Goal: Information Seeking & Learning: Find specific fact

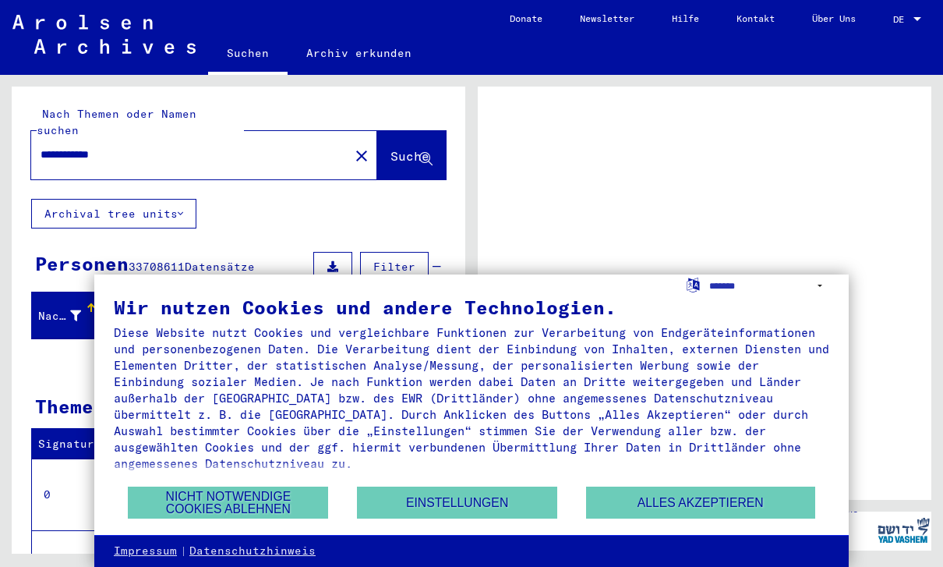
click at [680, 493] on button "Alles akzeptieren" at bounding box center [700, 502] width 229 height 32
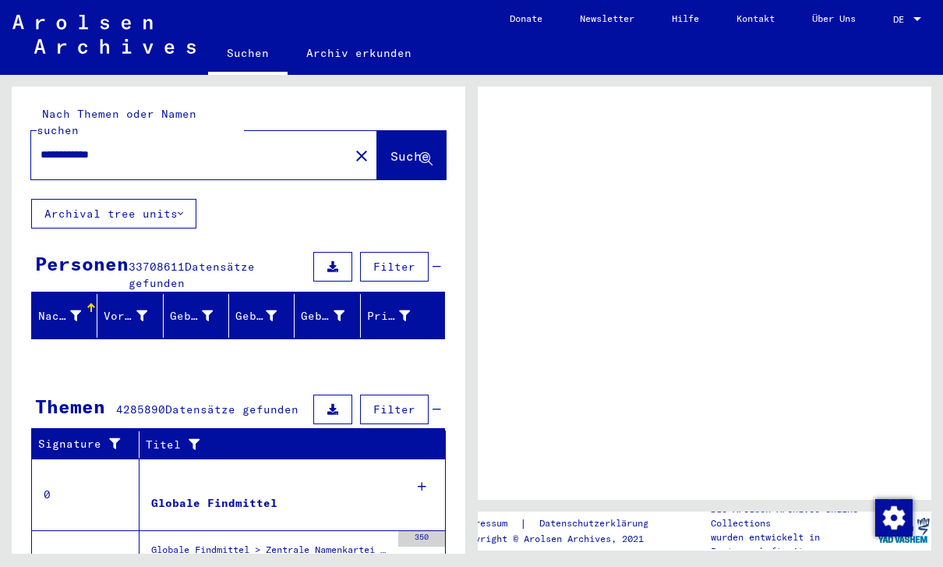
scroll to position [-2, 0]
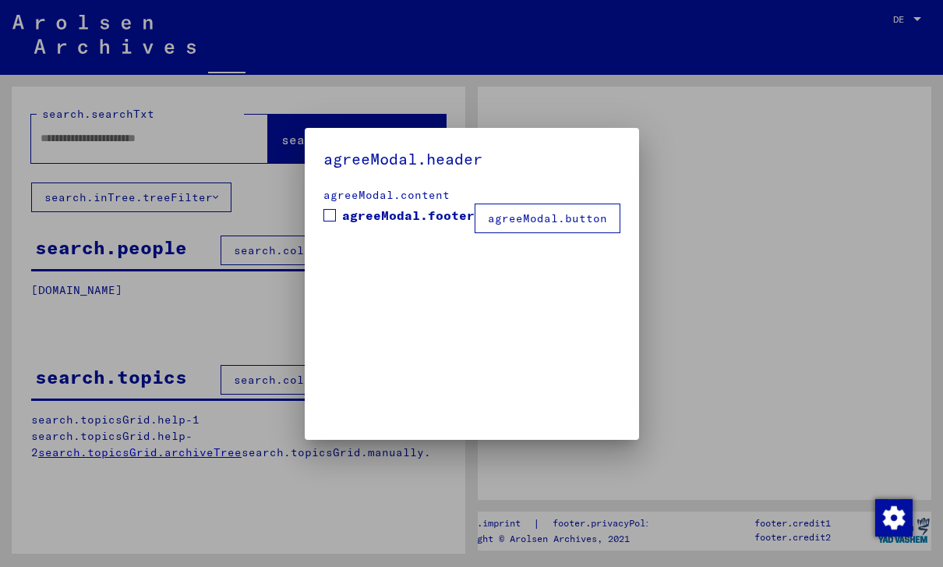
type input "**********"
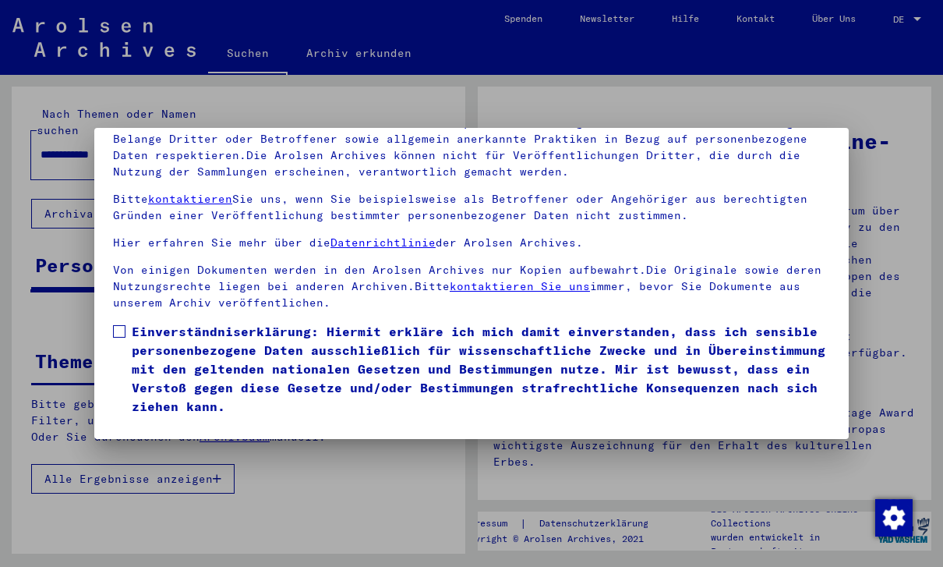
scroll to position [167, 0]
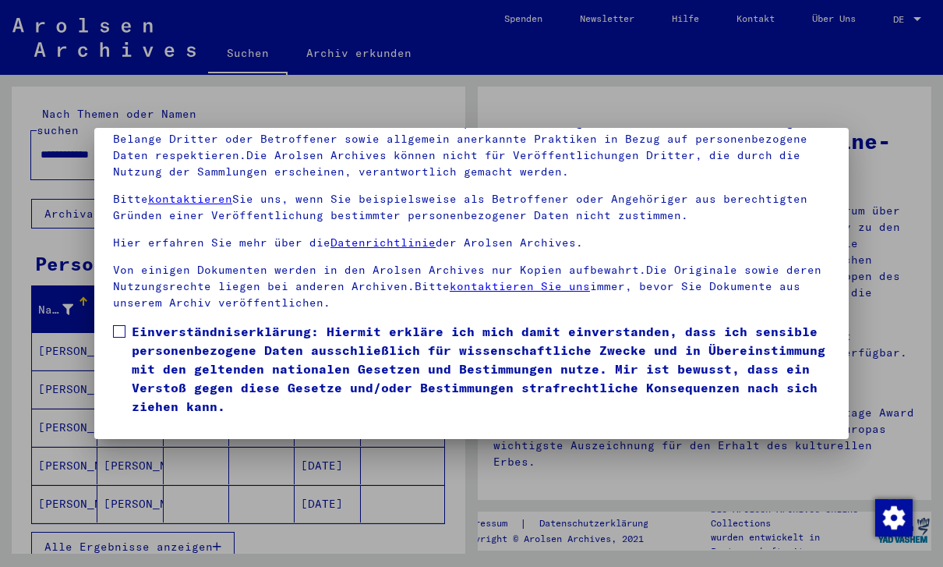
click at [140, 423] on button "Ich stimme zu" at bounding box center [172, 438] width 118 height 30
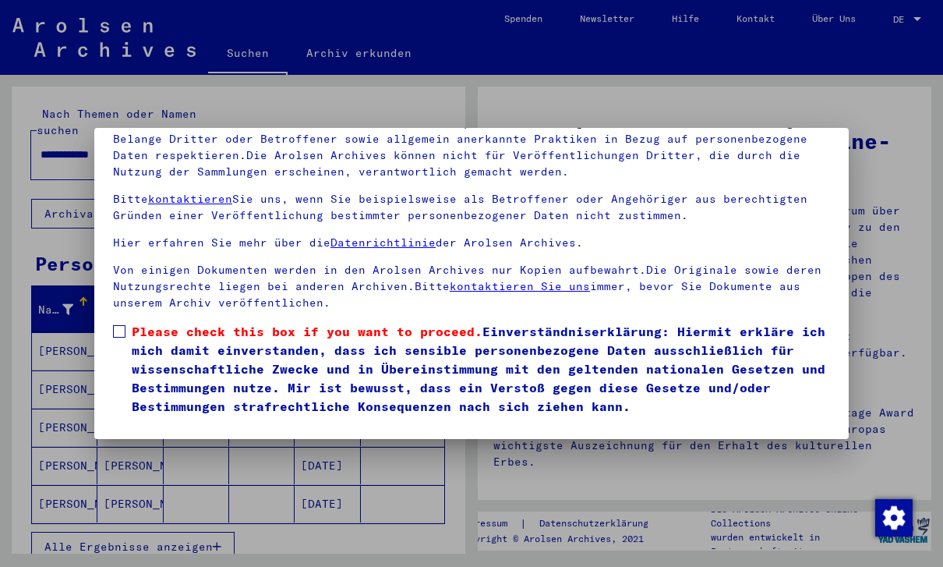
click at [150, 423] on button "Ich stimme zu" at bounding box center [172, 438] width 118 height 30
click at [115, 325] on span at bounding box center [119, 331] width 12 height 12
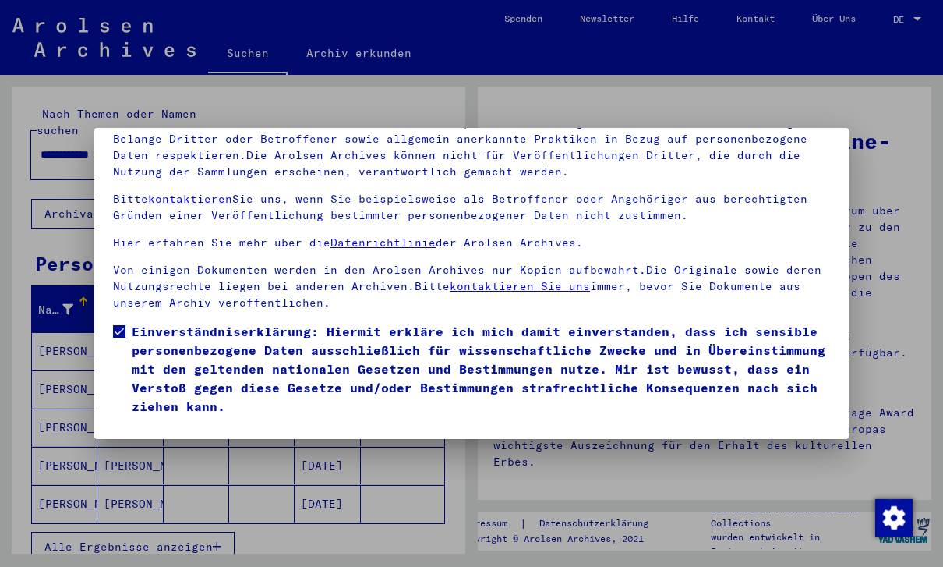
click at [132, 423] on button "Ich stimme zu" at bounding box center [172, 438] width 118 height 30
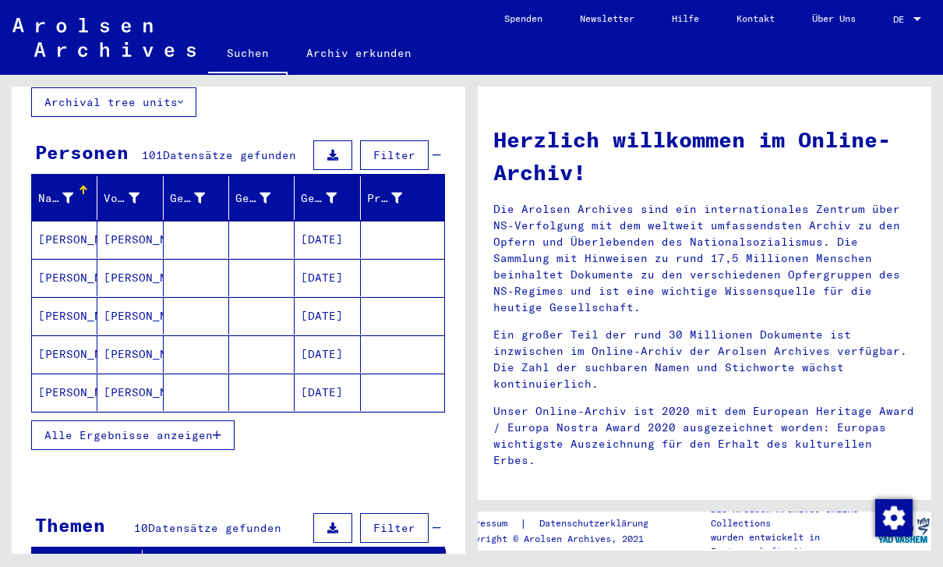
scroll to position [109, 0]
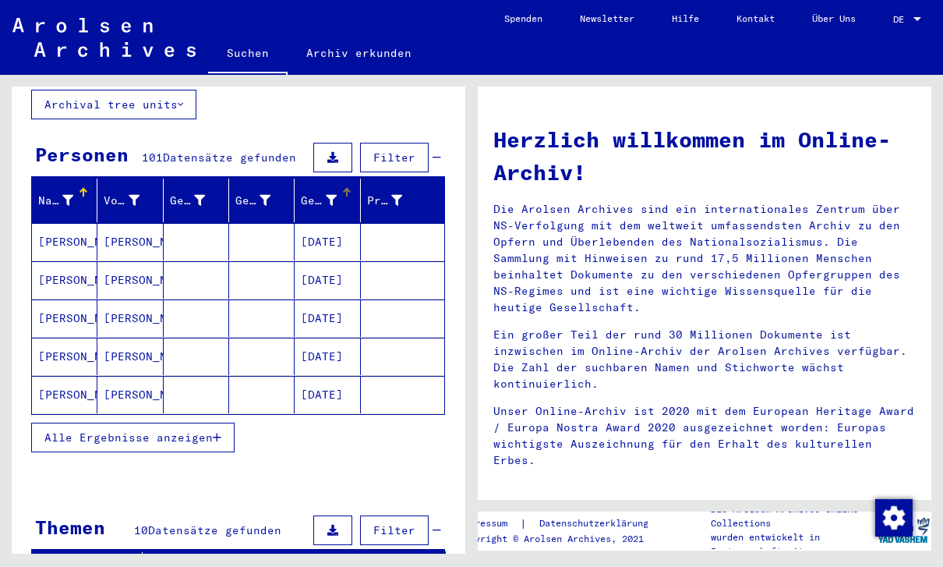
click at [335, 192] on div at bounding box center [331, 200] width 11 height 16
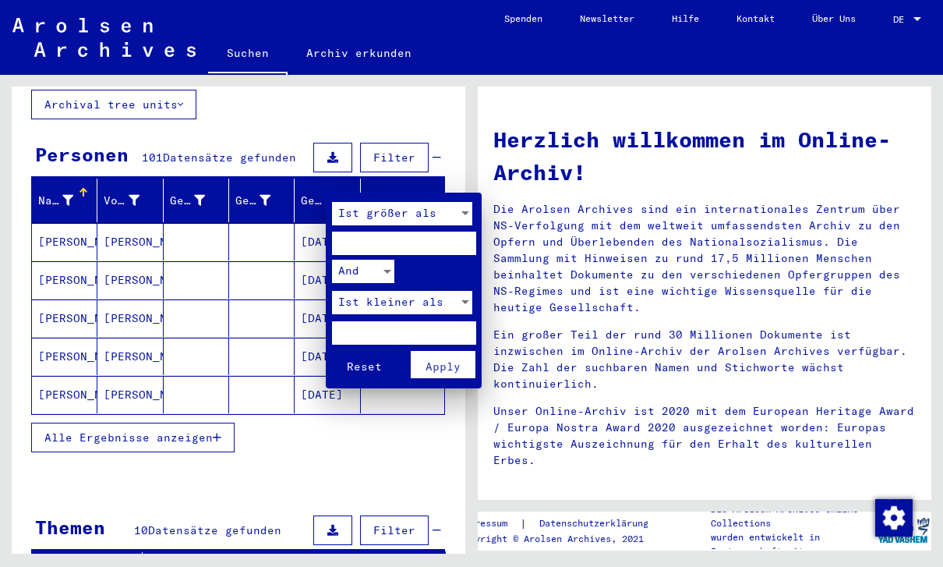
click at [407, 150] on div at bounding box center [471, 283] width 943 height 567
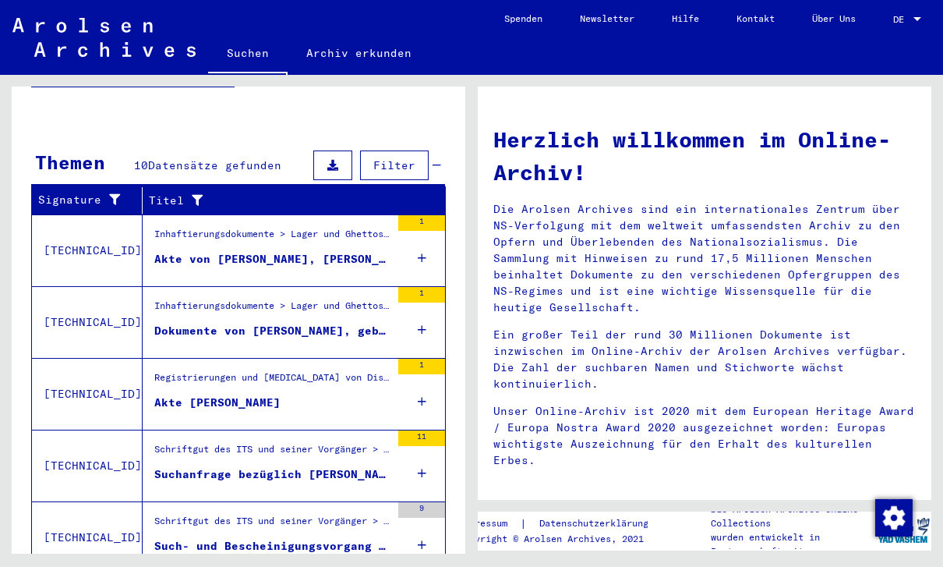
scroll to position [37, 0]
click at [68, 214] on td "[TECHNICAL_ID]" at bounding box center [87, 250] width 111 height 72
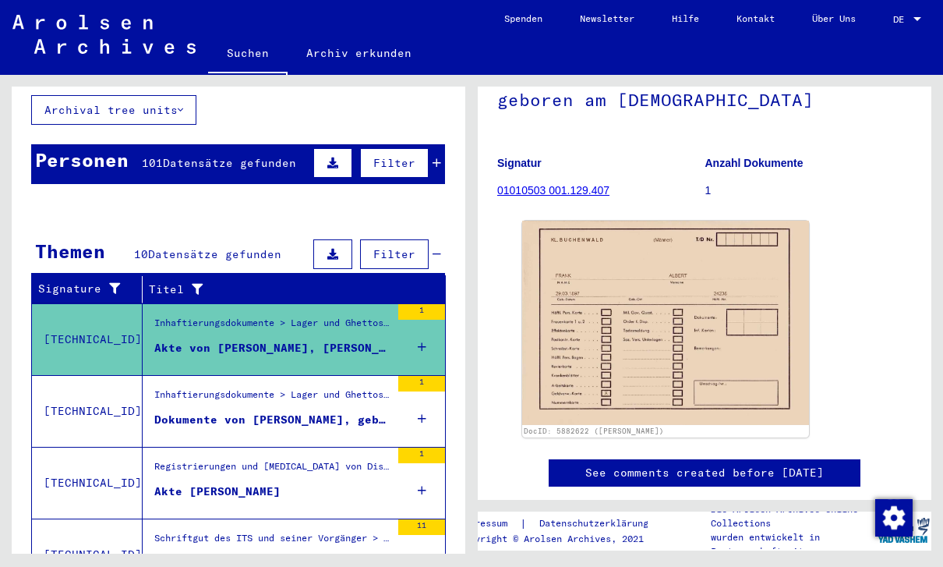
click at [781, 284] on img at bounding box center [665, 322] width 287 height 203
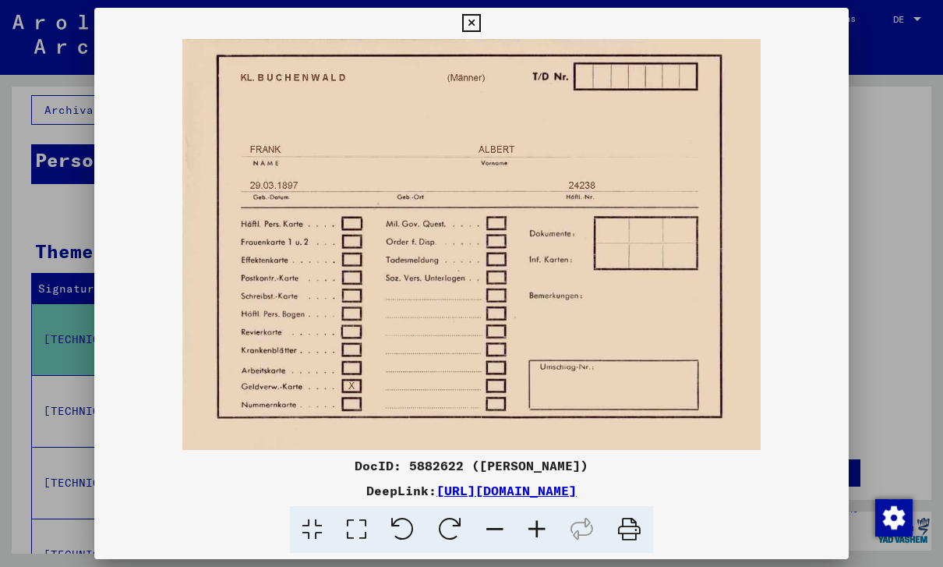
click at [892, 252] on div at bounding box center [471, 283] width 943 height 567
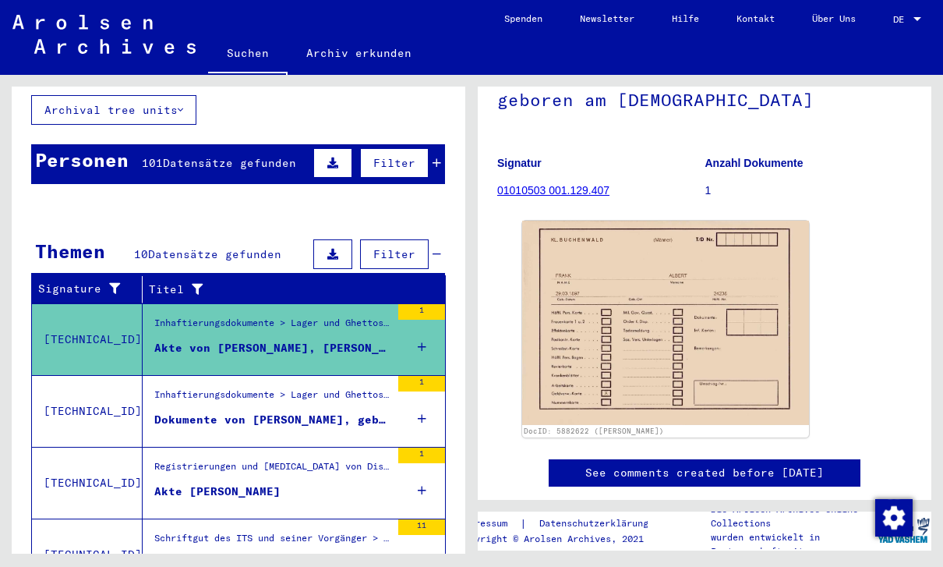
click at [64, 387] on mat-cell "[PERSON_NAME]" at bounding box center [64, 403] width 65 height 38
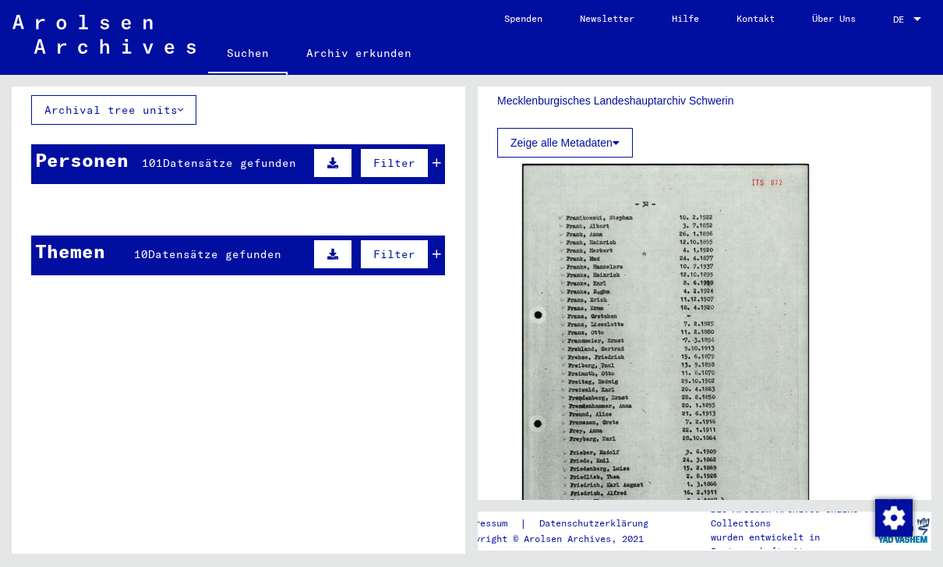
click at [766, 258] on img at bounding box center [665, 367] width 287 height 406
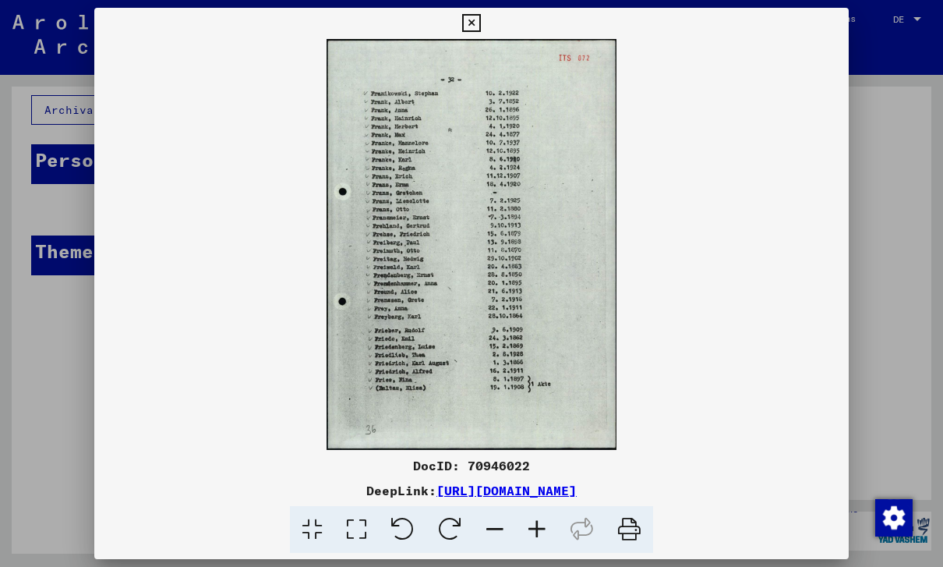
click at [928, 167] on div at bounding box center [471, 283] width 943 height 567
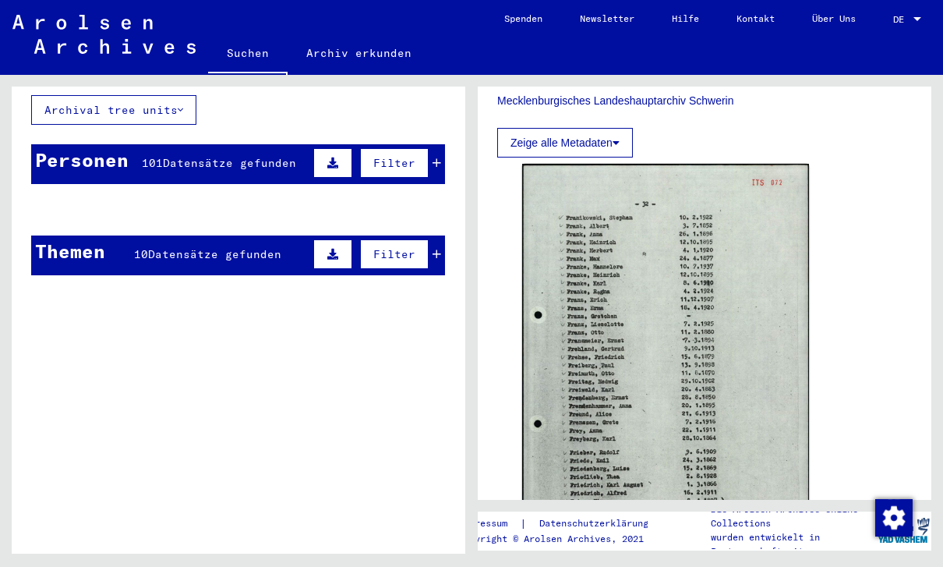
click at [923, 168] on yv-its-full-details "2 Registrierungen von Ausländern und deutschen Verfolgten durch öffentliche Ein…" at bounding box center [705, 150] width 454 height 1028
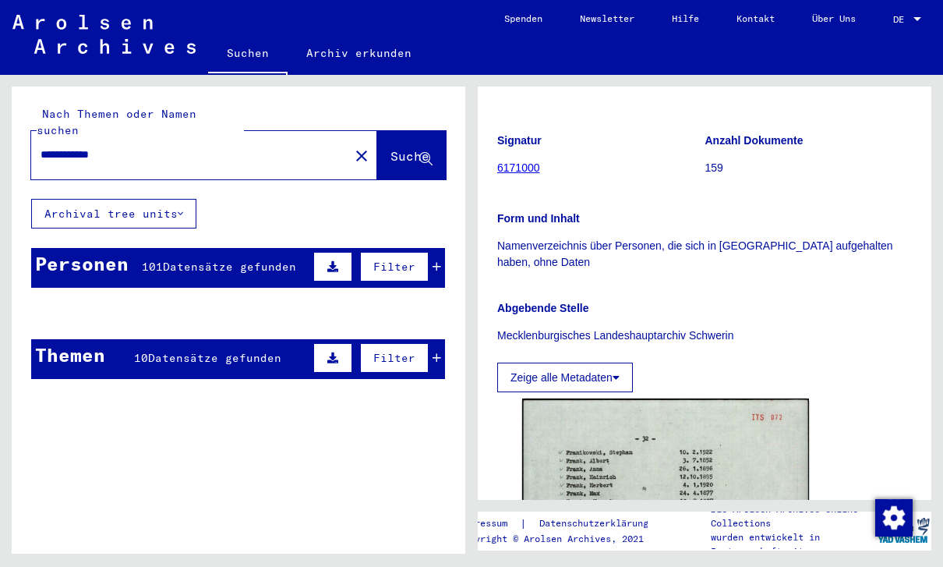
click at [439, 343] on mat-cell at bounding box center [402, 351] width 83 height 38
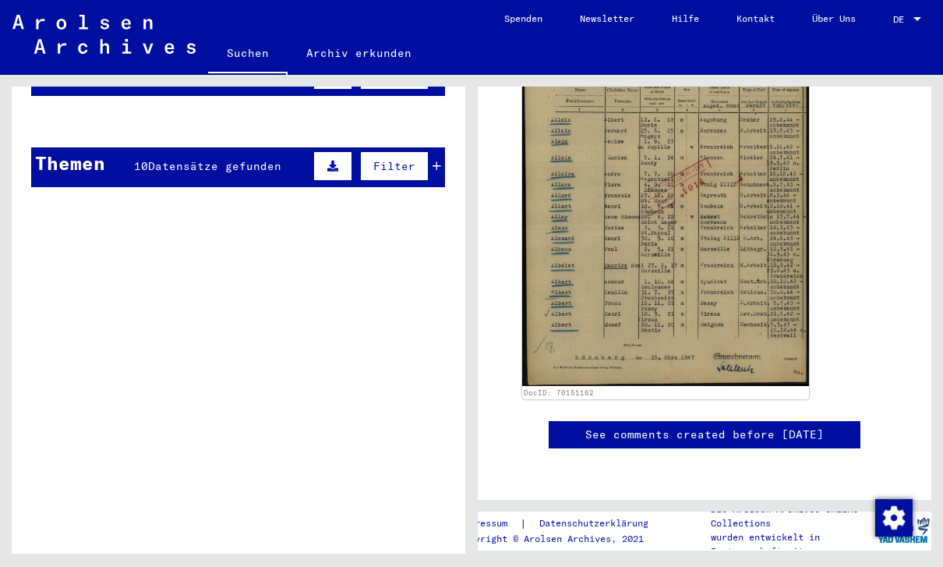
click at [789, 184] on img at bounding box center [665, 195] width 287 height 382
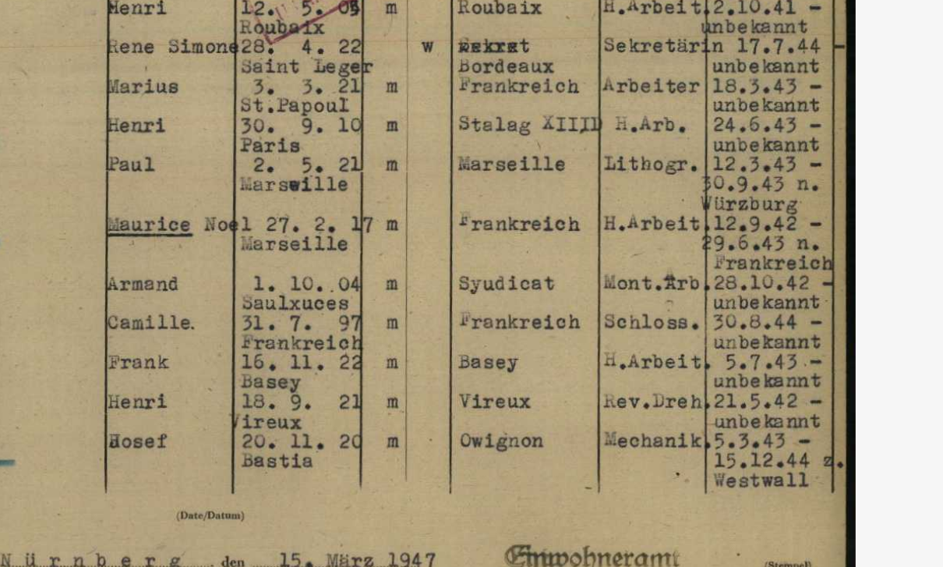
click at [256, 39] on img at bounding box center [471, 244] width 754 height 411
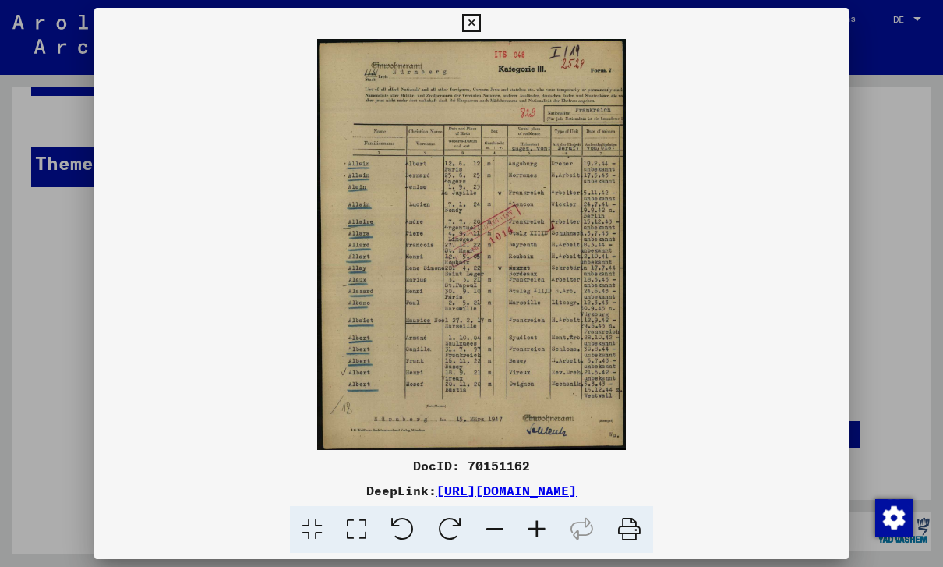
click at [913, 175] on div at bounding box center [471, 283] width 943 height 567
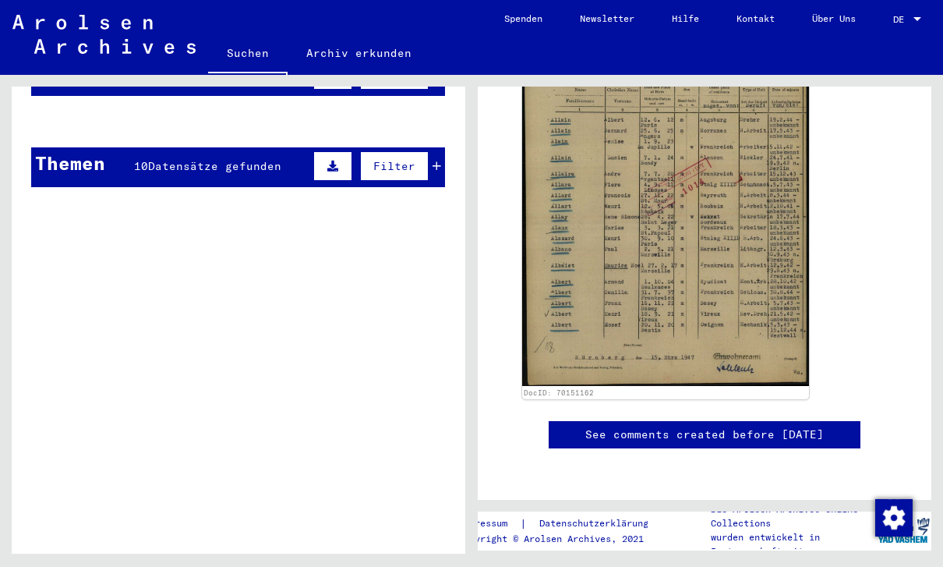
click at [776, 199] on img at bounding box center [665, 195] width 287 height 382
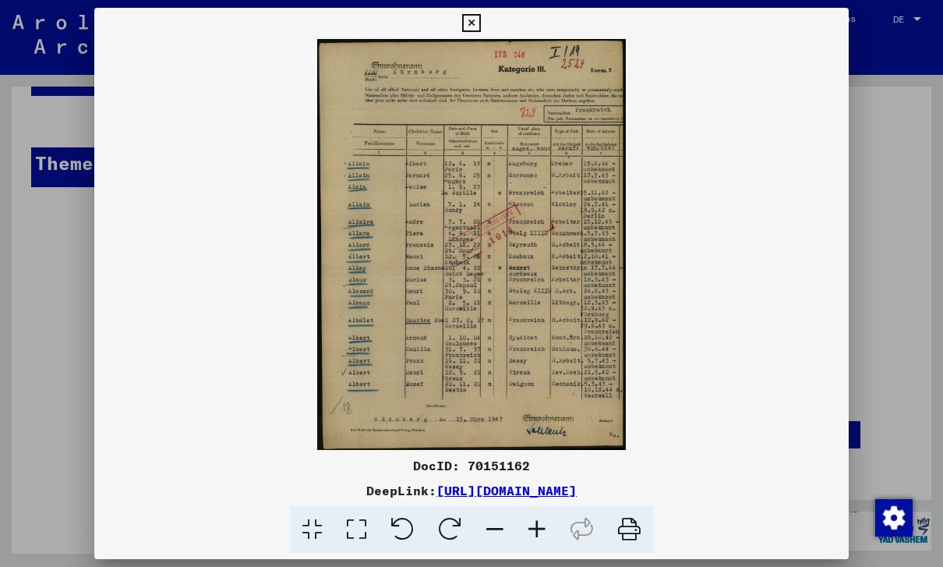
click at [480, 21] on icon at bounding box center [471, 23] width 18 height 19
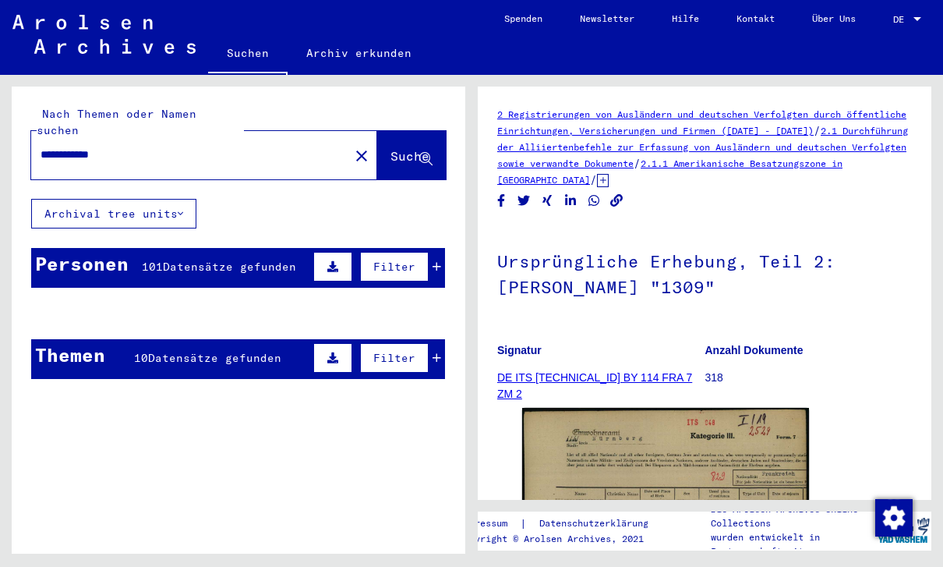
click at [414, 153] on button "Suche" at bounding box center [411, 155] width 69 height 48
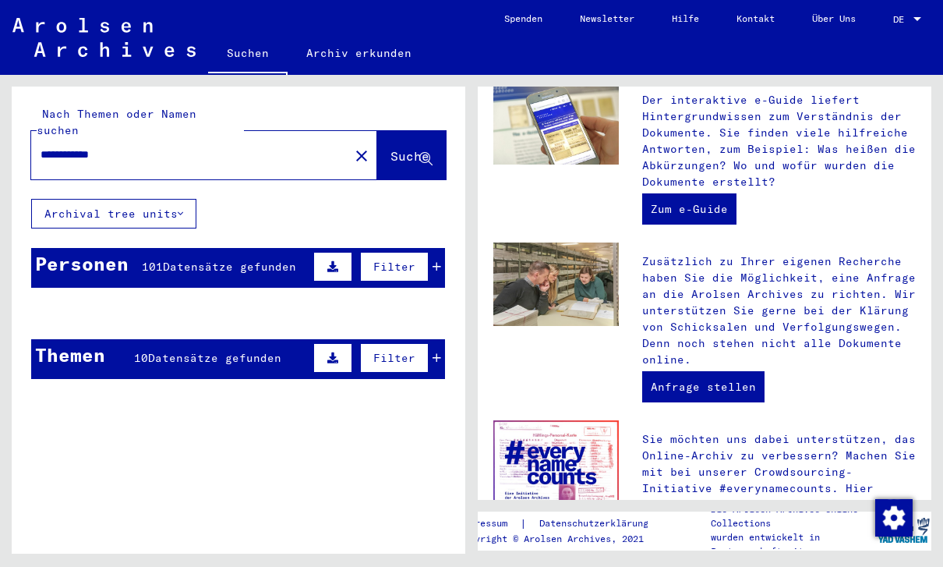
scroll to position [563, 0]
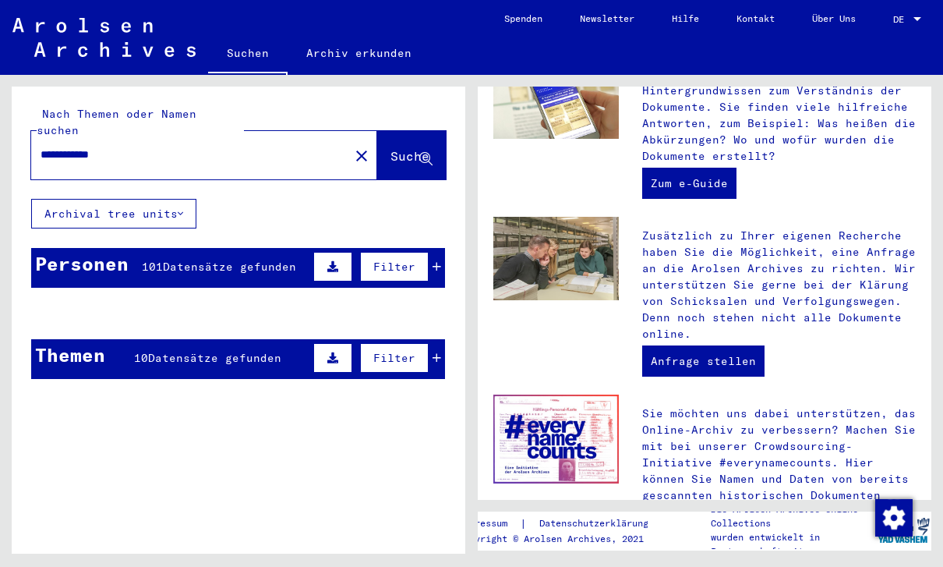
click at [70, 254] on div "Personen" at bounding box center [82, 263] width 94 height 28
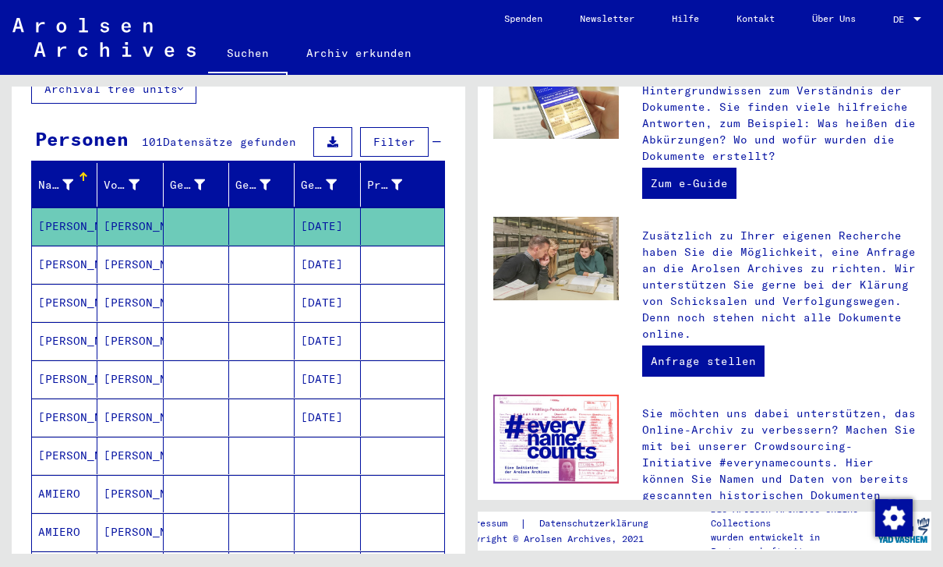
scroll to position [125, 0]
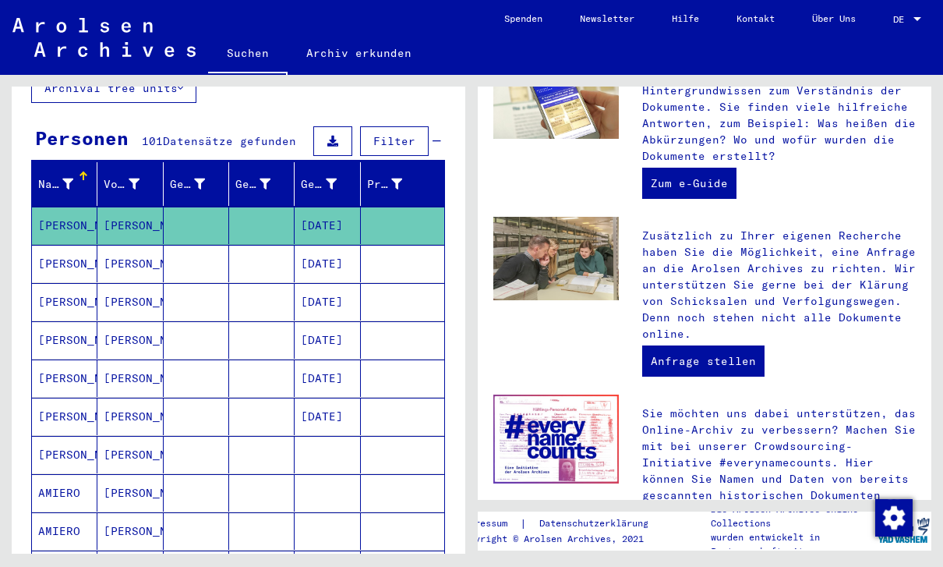
click at [410, 245] on mat-cell at bounding box center [402, 263] width 83 height 37
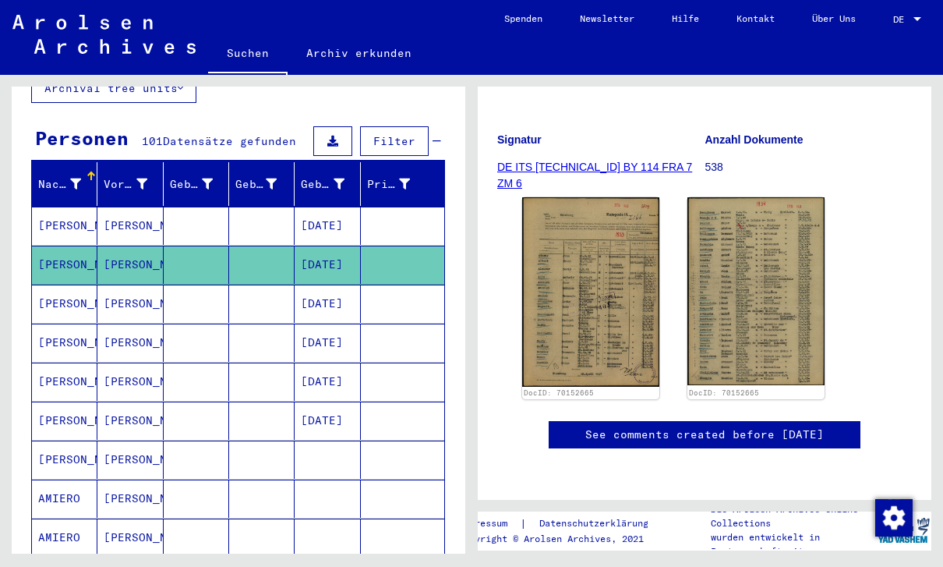
scroll to position [282, 0]
click at [634, 197] on img at bounding box center [590, 291] width 137 height 189
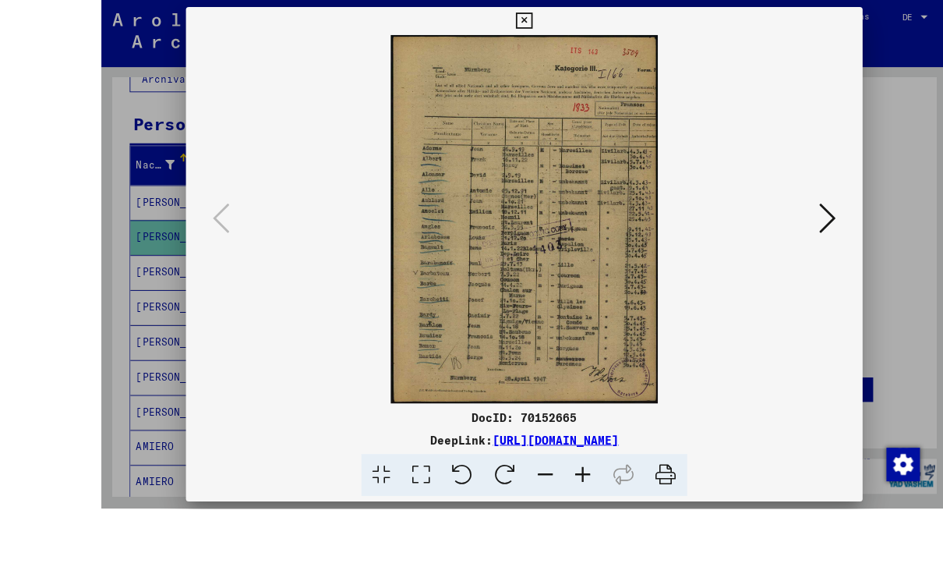
scroll to position [31, 0]
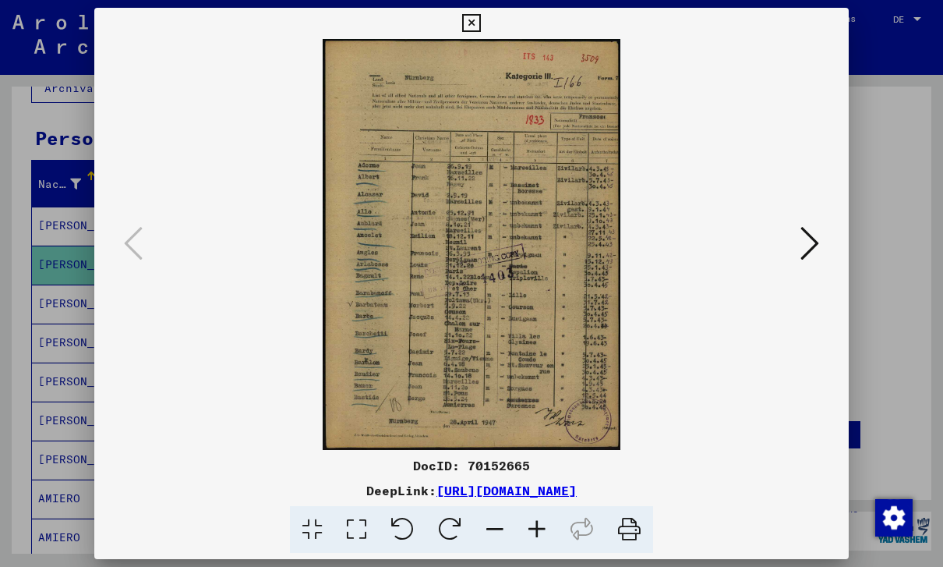
click at [480, 29] on icon at bounding box center [471, 23] width 18 height 19
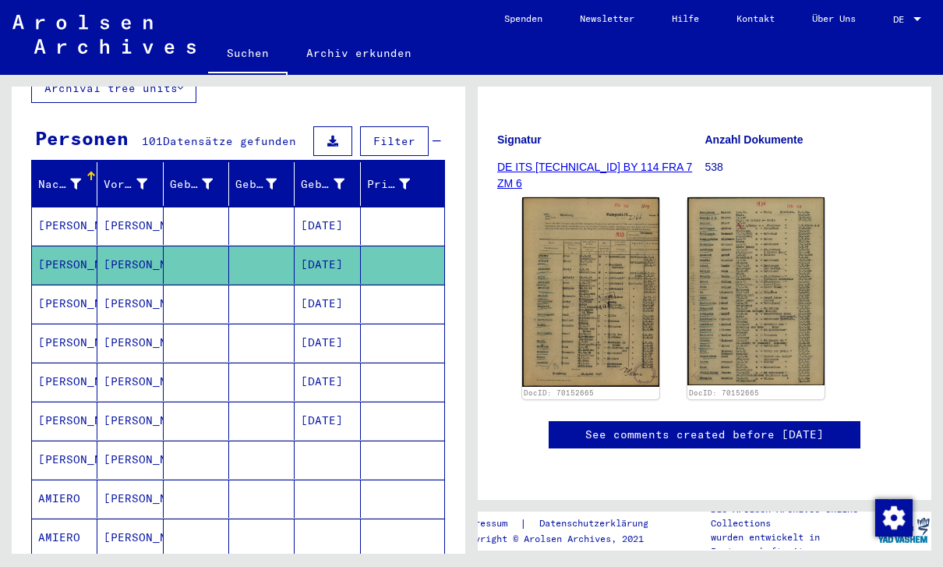
click at [62, 284] on mat-cell "[PERSON_NAME]" at bounding box center [64, 303] width 65 height 38
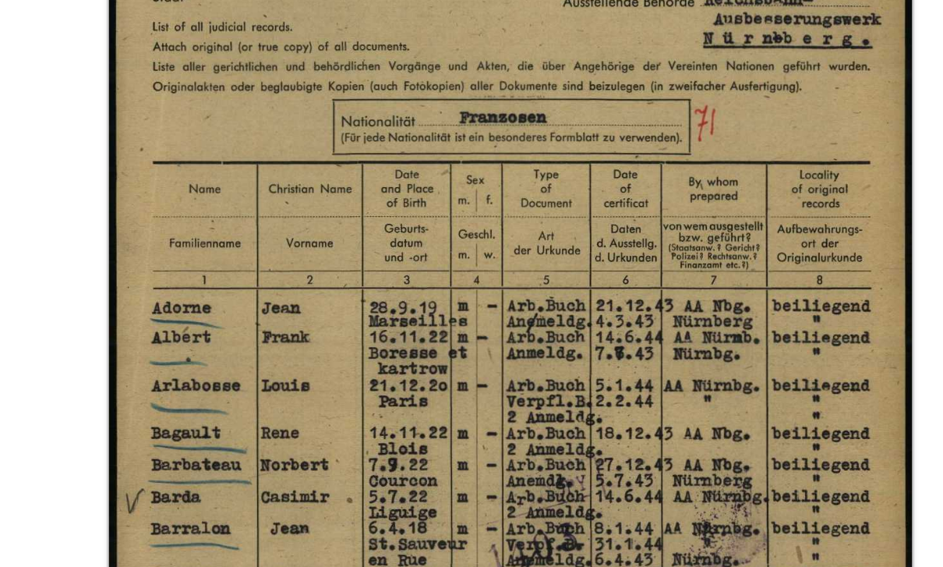
scroll to position [337, 0]
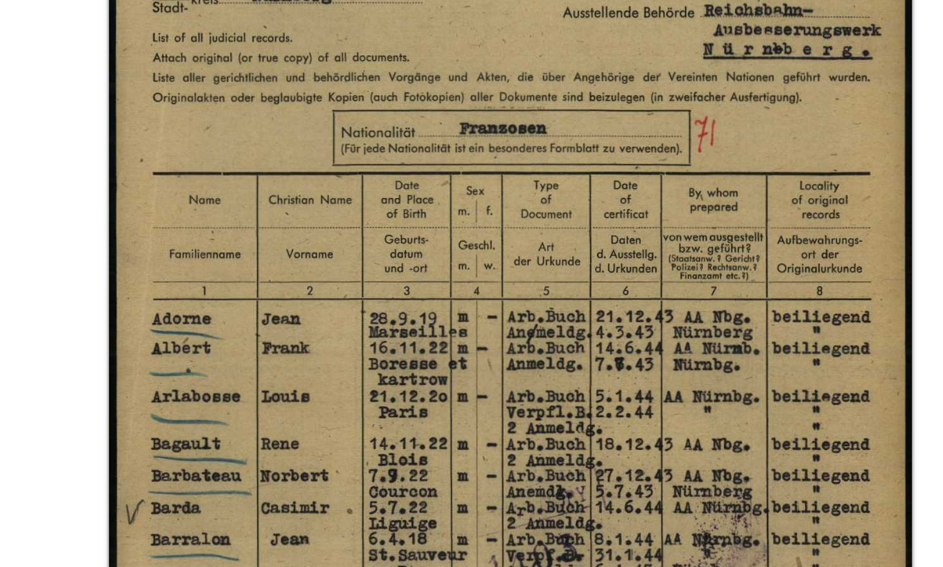
click at [522, 110] on img at bounding box center [665, 272] width 287 height 405
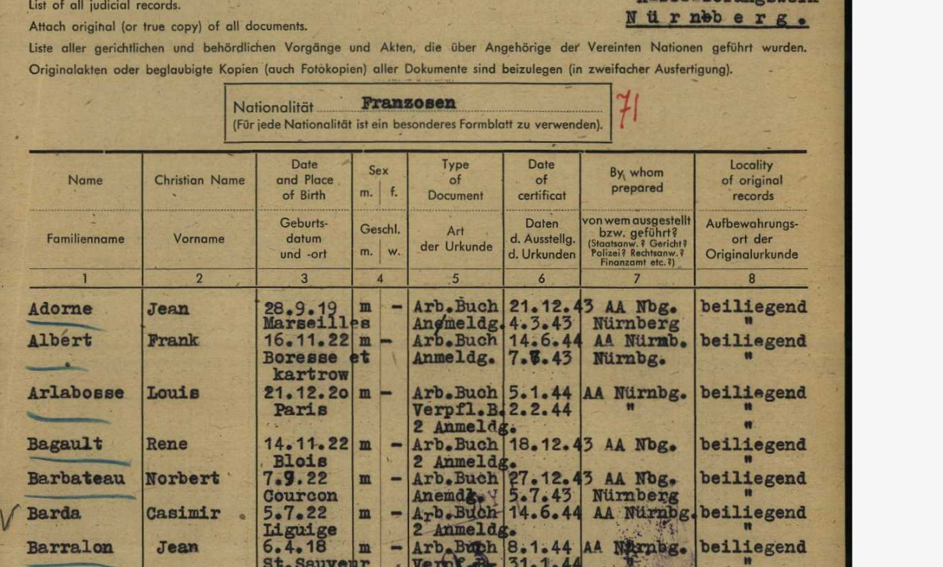
click at [260, 90] on img at bounding box center [471, 244] width 754 height 411
click at [94, 39] on img at bounding box center [471, 244] width 754 height 411
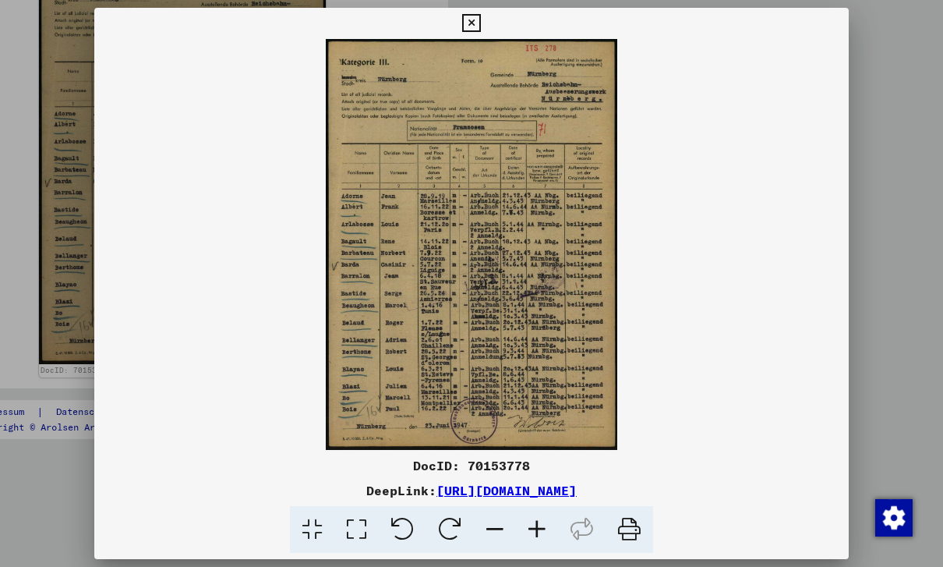
scroll to position [31, 0]
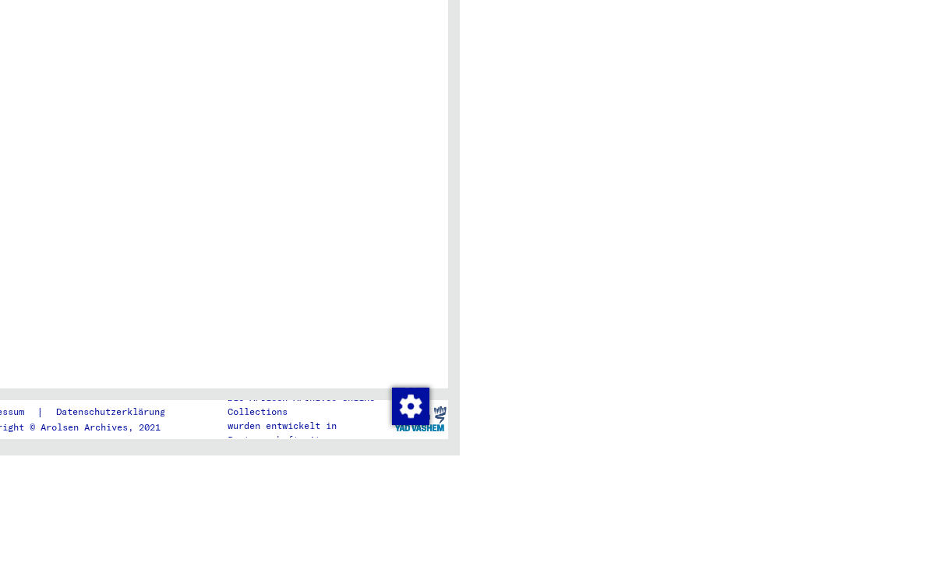
click at [0, 182] on html "**********" at bounding box center [471, 283] width 943 height 567
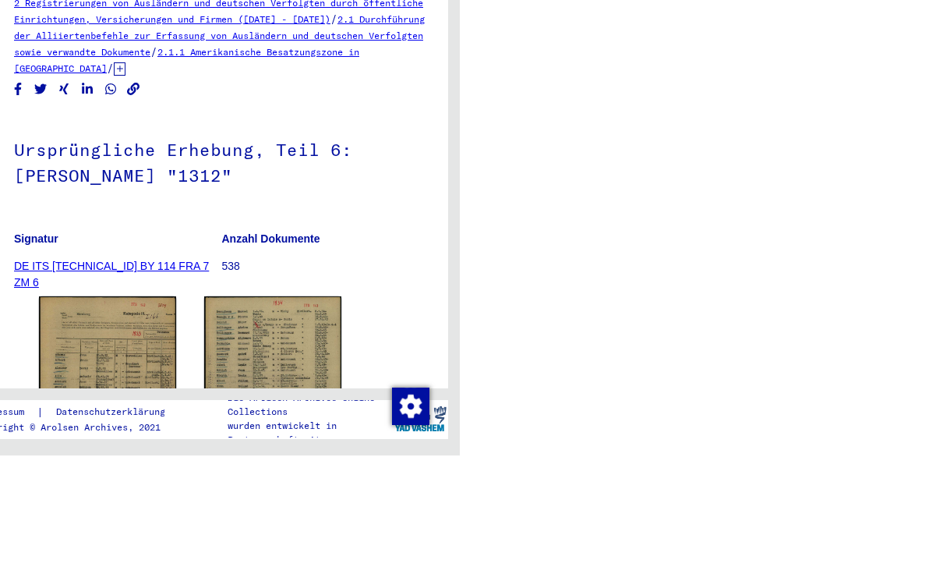
click at [0, 189] on html "**********" at bounding box center [471, 283] width 943 height 567
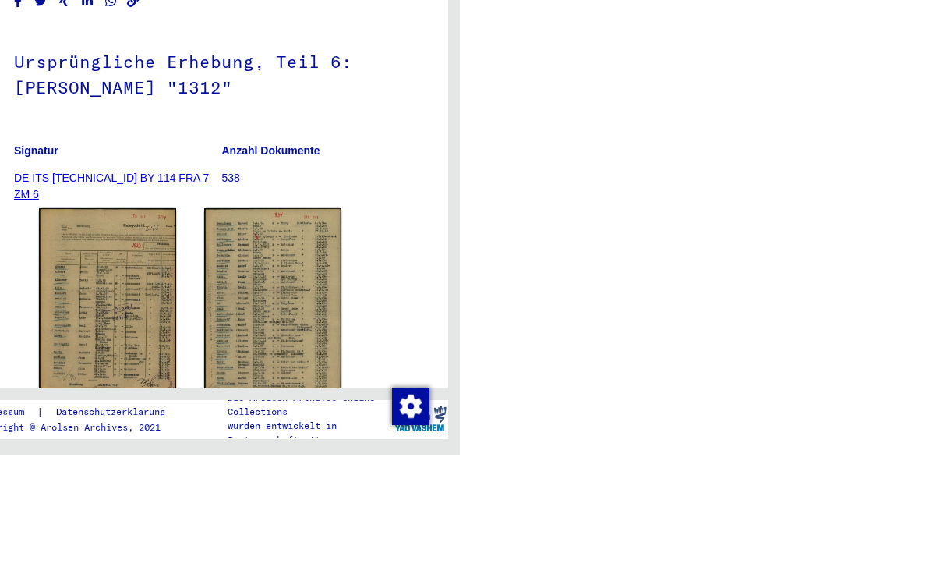
click at [687, 319] on img at bounding box center [755, 413] width 137 height 188
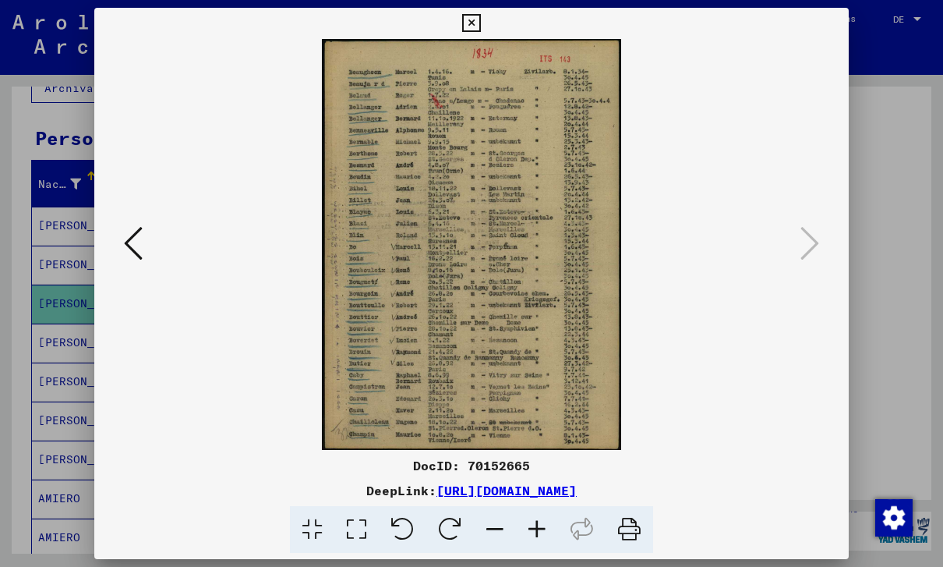
click at [480, 26] on icon at bounding box center [471, 23] width 18 height 19
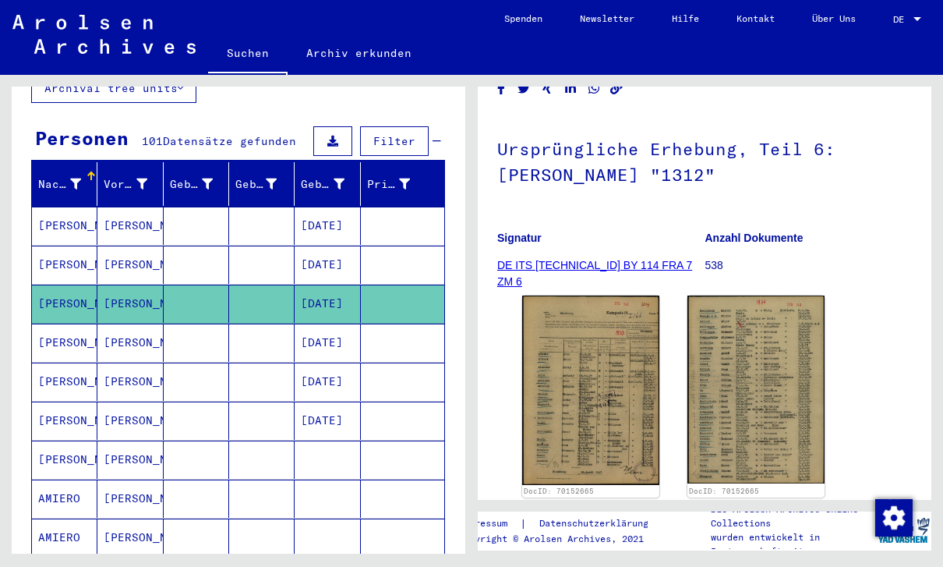
scroll to position [119, 0]
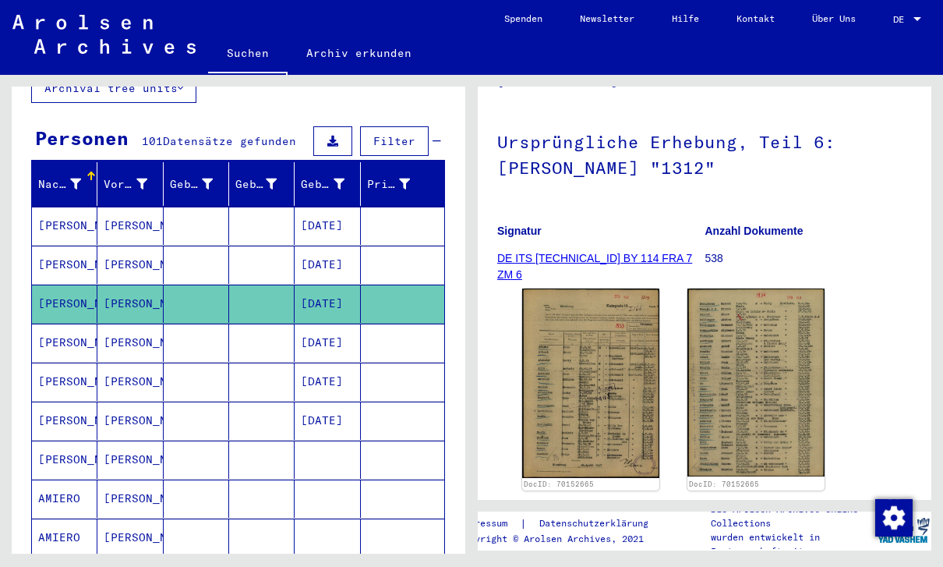
click at [404, 323] on mat-cell at bounding box center [402, 342] width 83 height 38
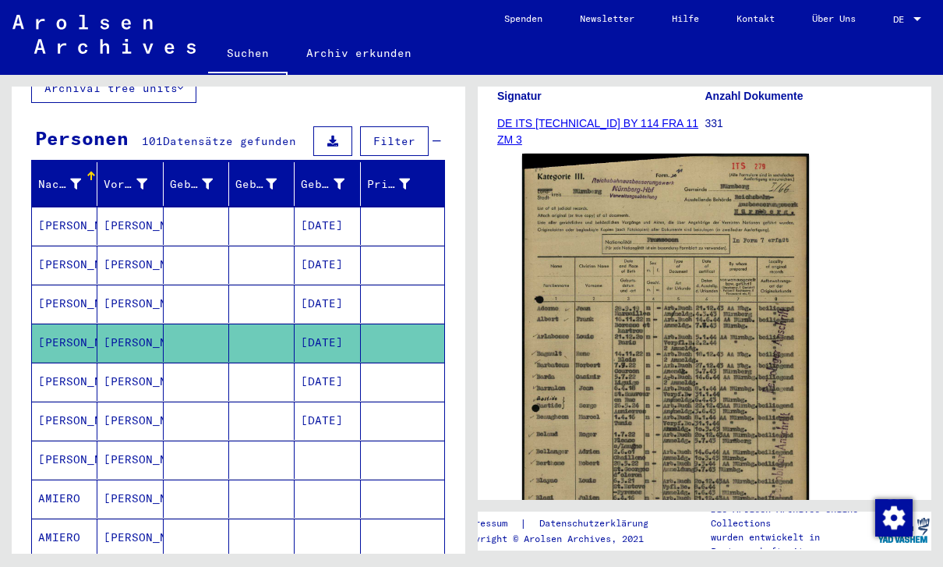
scroll to position [259, 0]
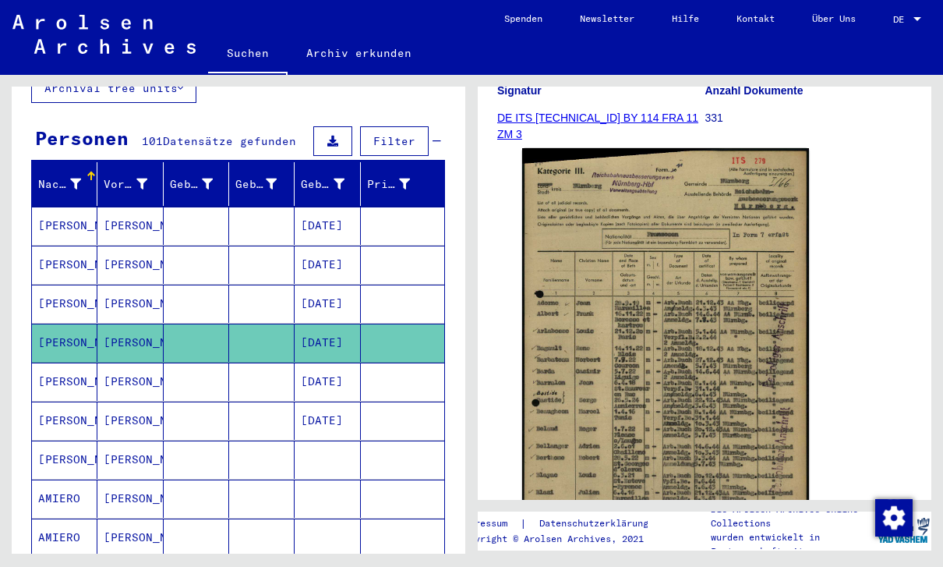
click at [756, 255] on img at bounding box center [665, 350] width 287 height 404
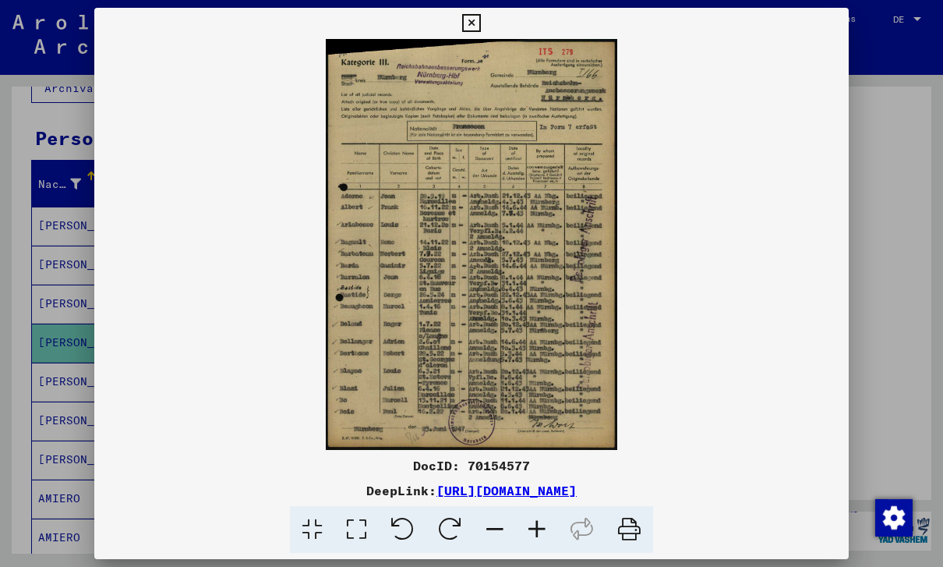
click at [927, 142] on div at bounding box center [471, 283] width 943 height 567
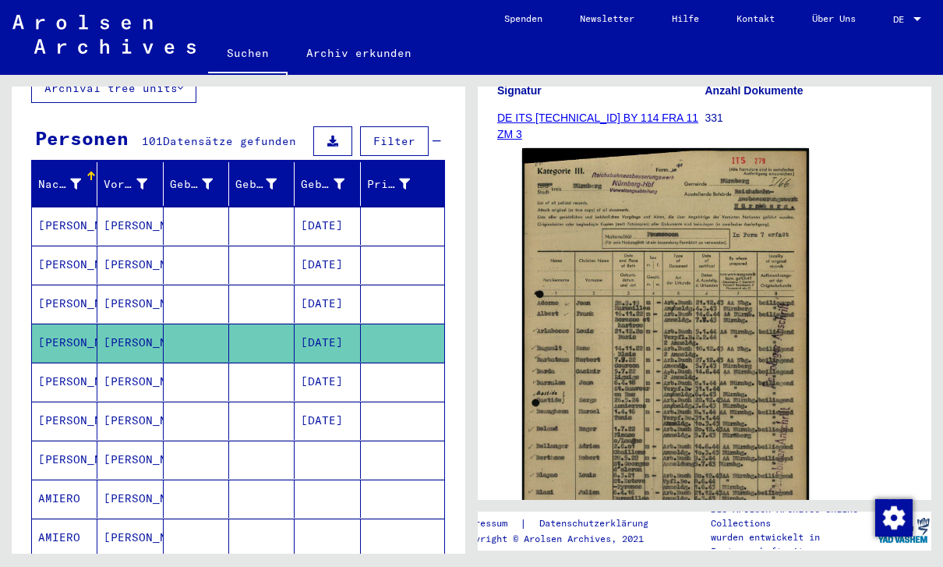
click at [417, 362] on mat-cell at bounding box center [402, 381] width 83 height 38
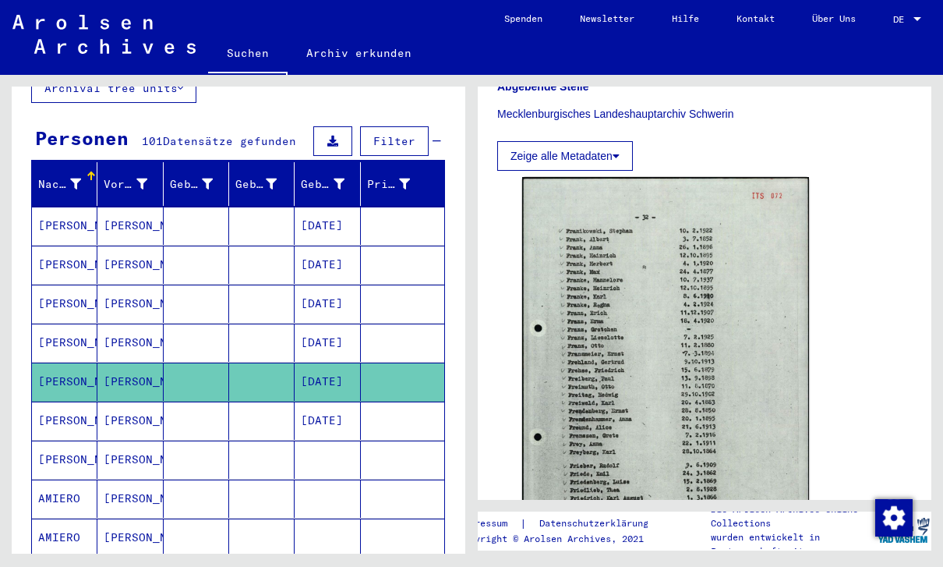
scroll to position [486, 0]
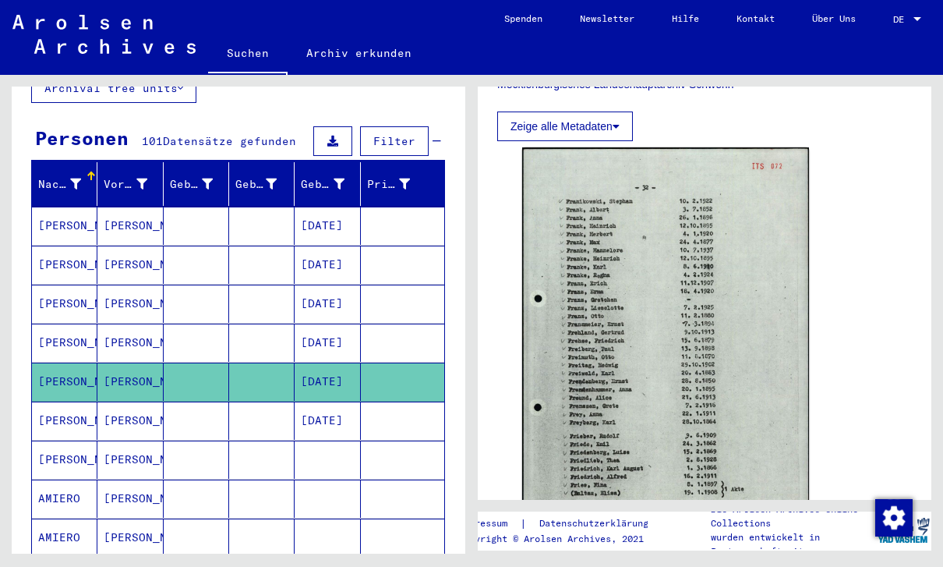
click at [778, 236] on img at bounding box center [665, 350] width 287 height 406
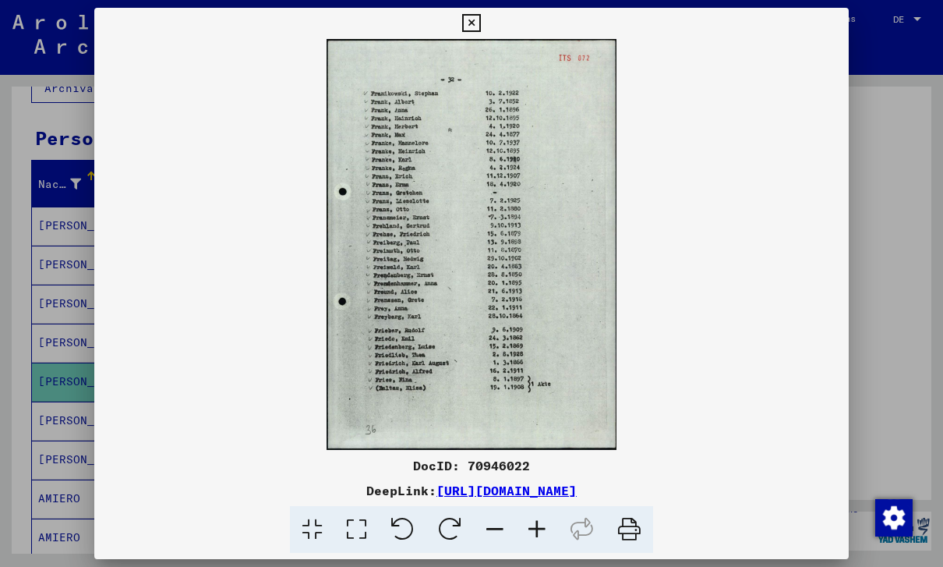
click at [905, 186] on div at bounding box center [471, 283] width 943 height 567
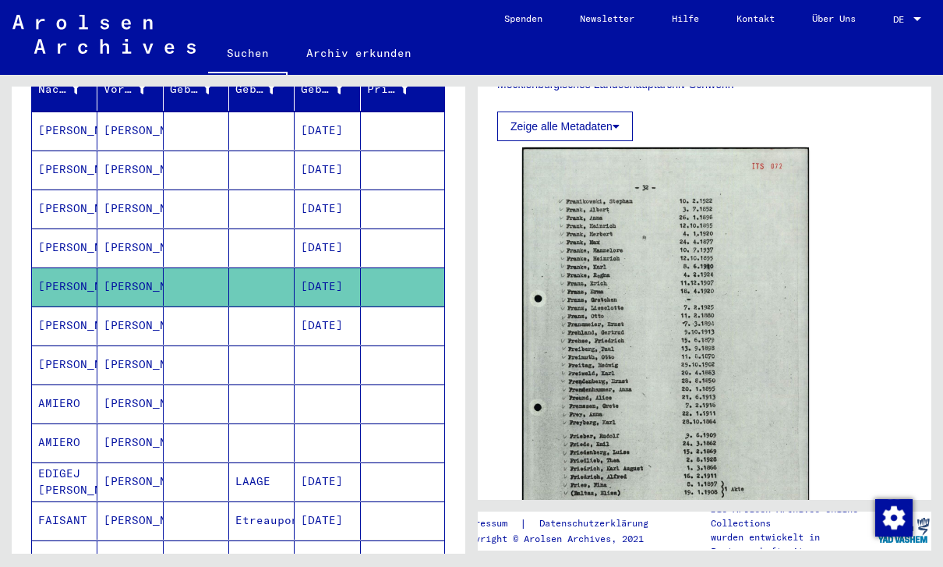
scroll to position [219, 0]
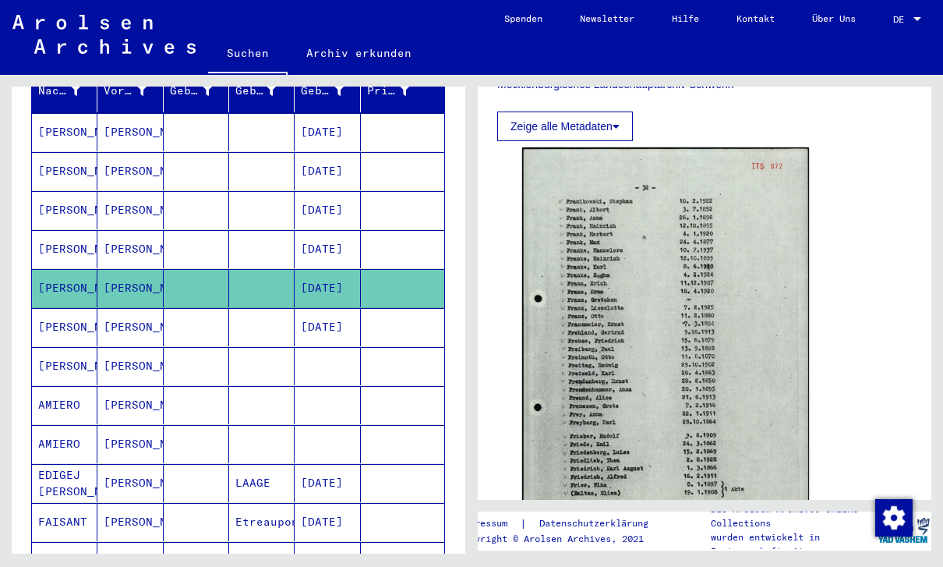
click at [182, 308] on mat-cell at bounding box center [196, 327] width 65 height 38
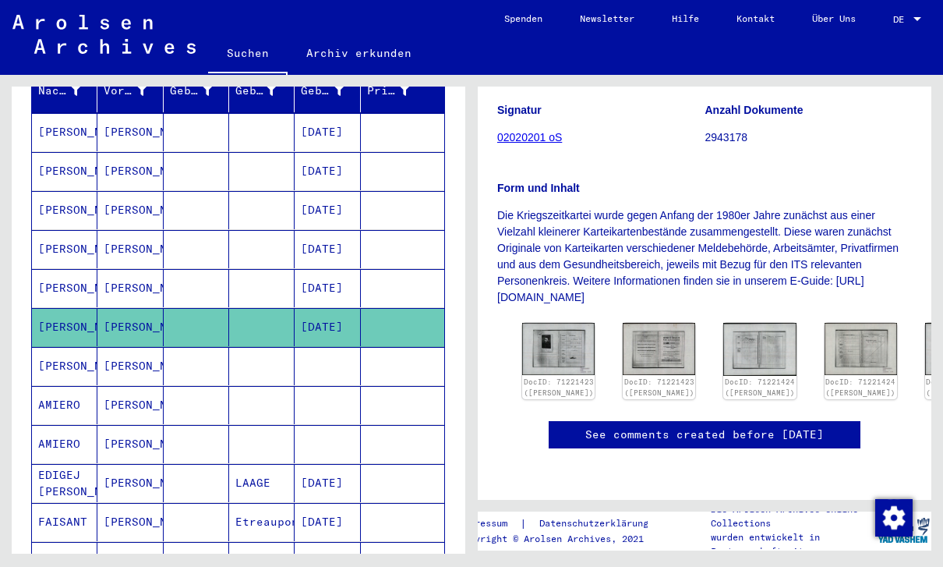
scroll to position [299, 0]
click at [539, 323] on img at bounding box center [558, 348] width 72 height 51
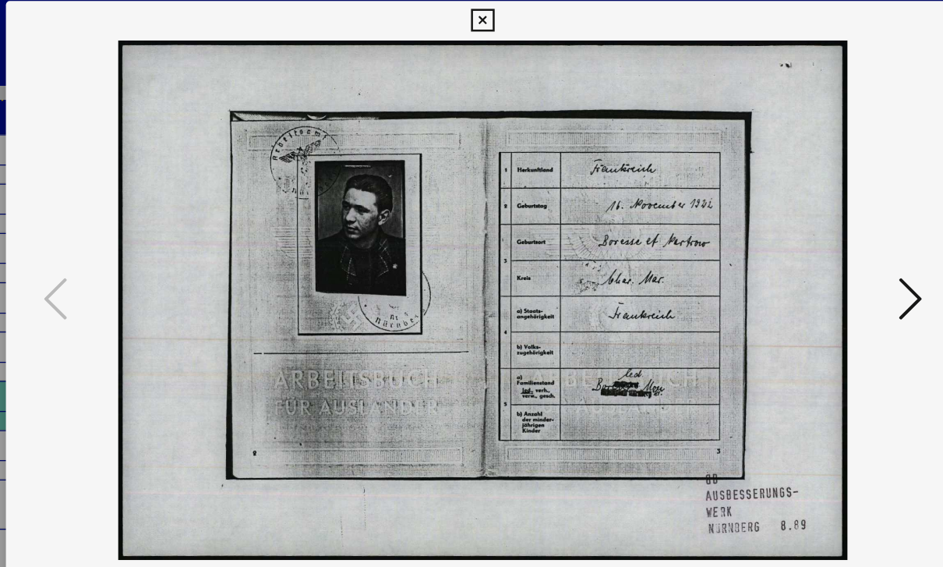
click at [800, 240] on icon at bounding box center [809, 242] width 19 height 37
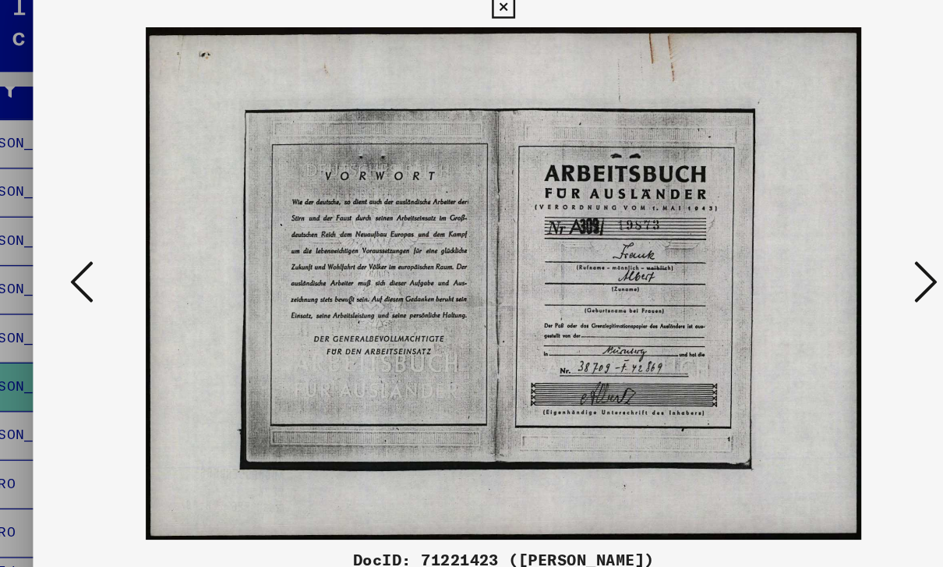
click at [796, 245] on button at bounding box center [810, 244] width 28 height 44
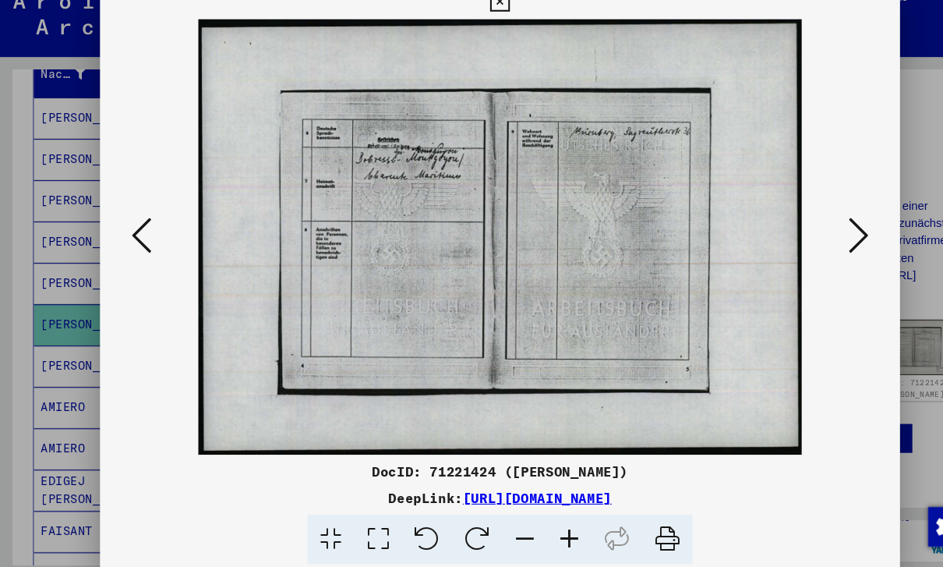
click at [804, 224] on icon at bounding box center [809, 242] width 19 height 37
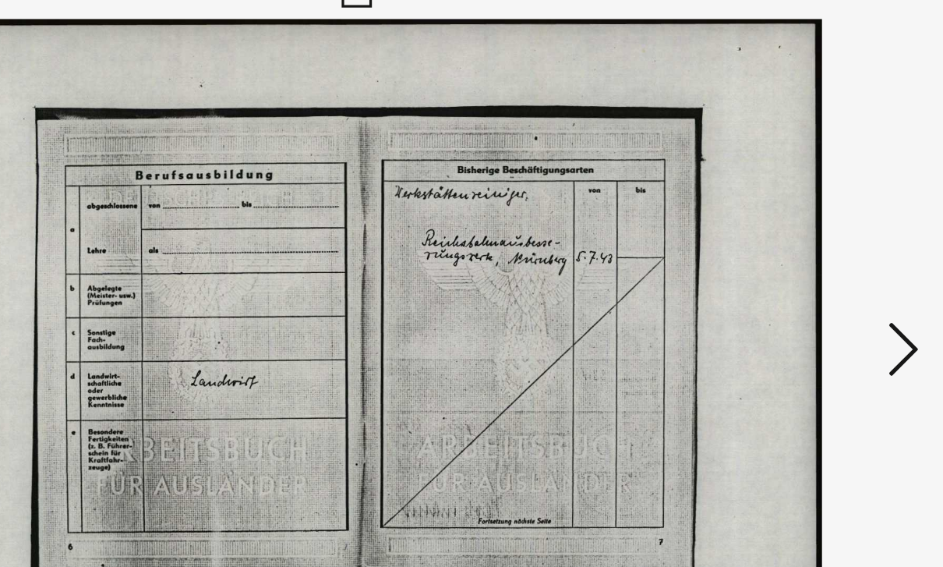
click at [800, 224] on icon at bounding box center [809, 242] width 19 height 37
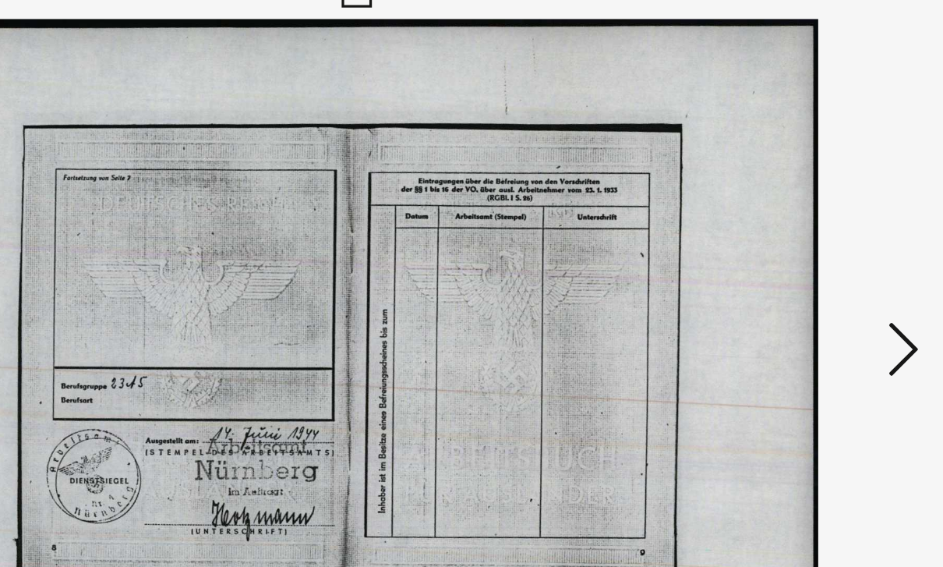
click at [800, 229] on icon at bounding box center [809, 242] width 19 height 37
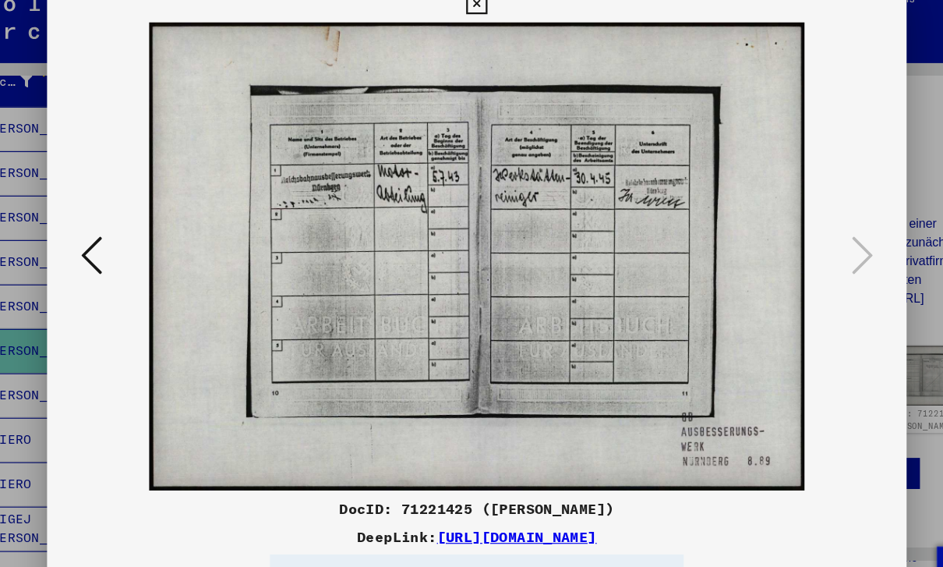
click at [124, 224] on icon at bounding box center [133, 242] width 19 height 37
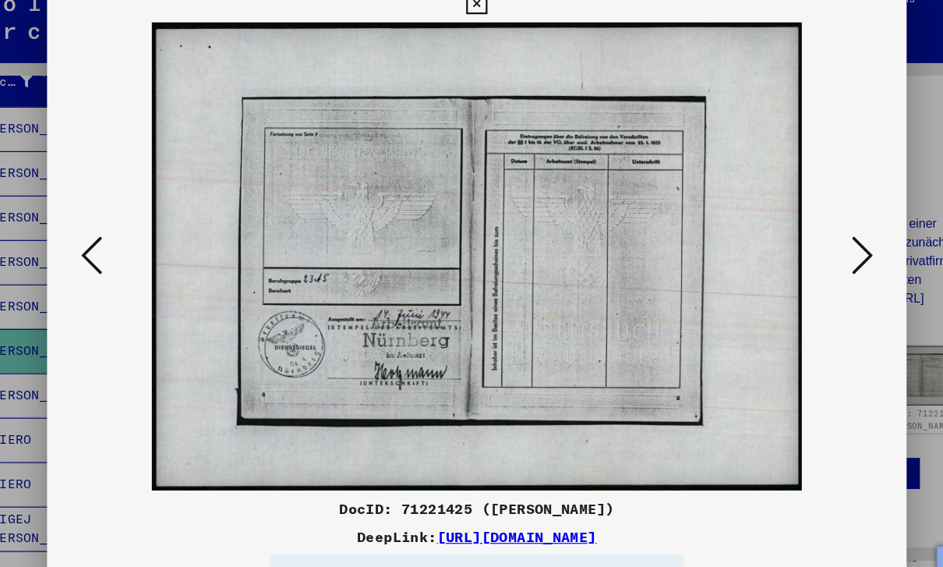
click at [124, 224] on icon at bounding box center [133, 242] width 19 height 37
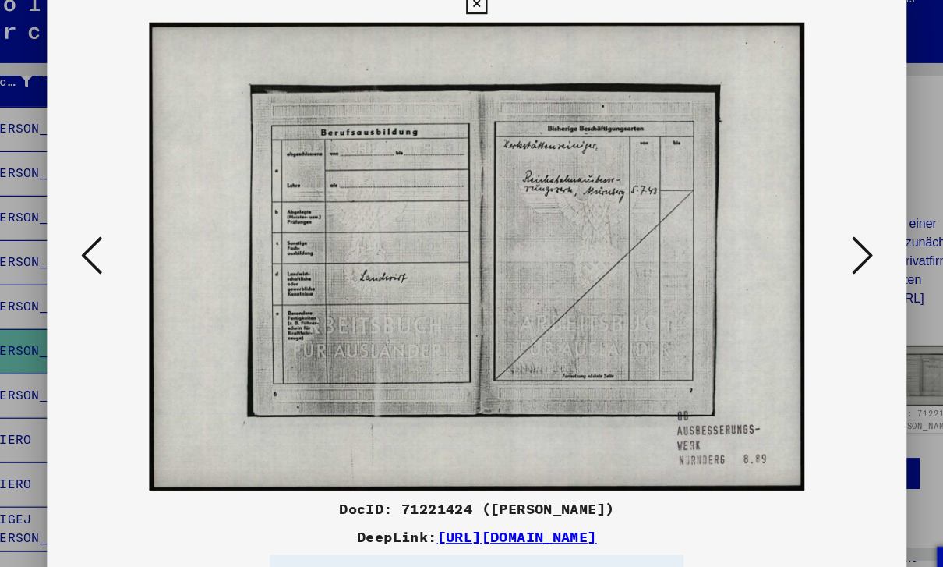
click at [124, 225] on icon at bounding box center [133, 242] width 19 height 37
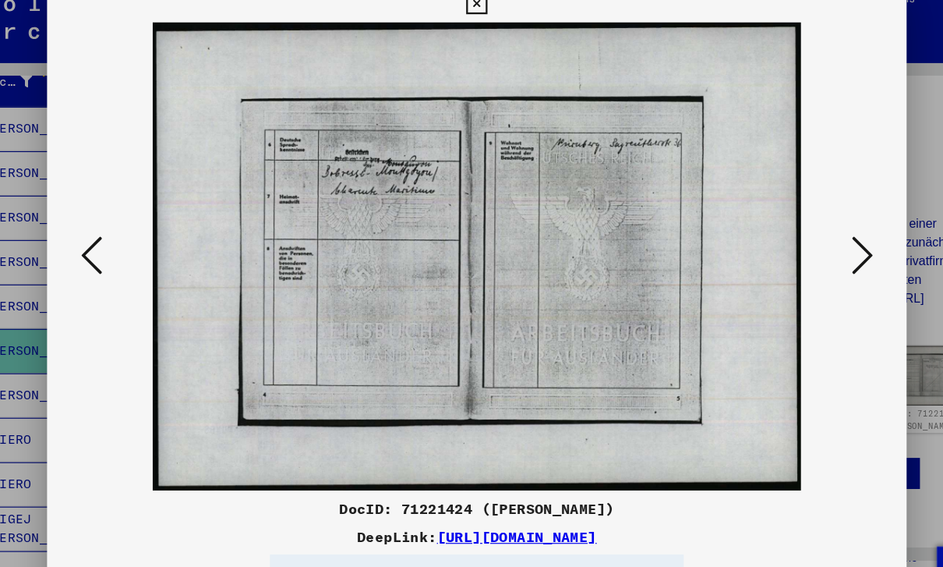
click at [124, 224] on icon at bounding box center [133, 242] width 19 height 37
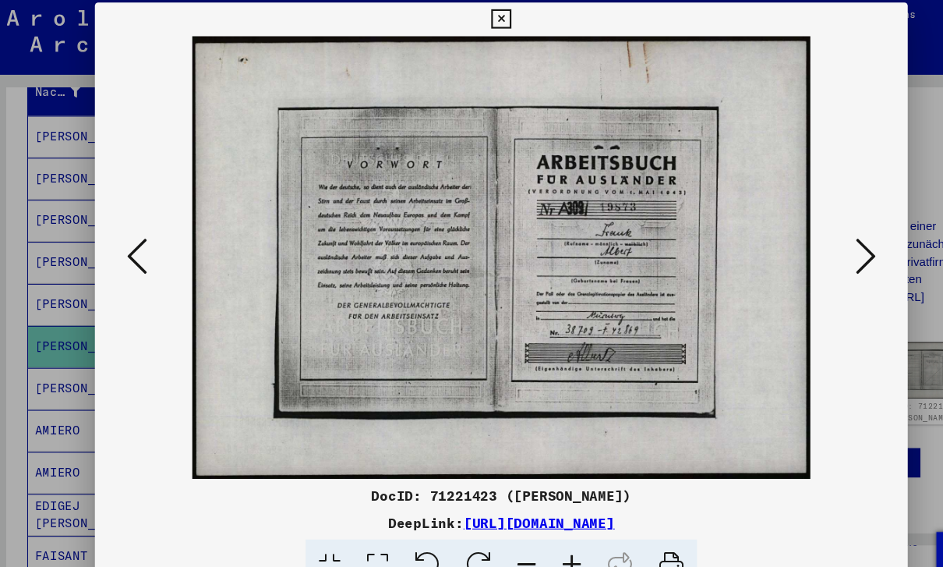
scroll to position [27, 0]
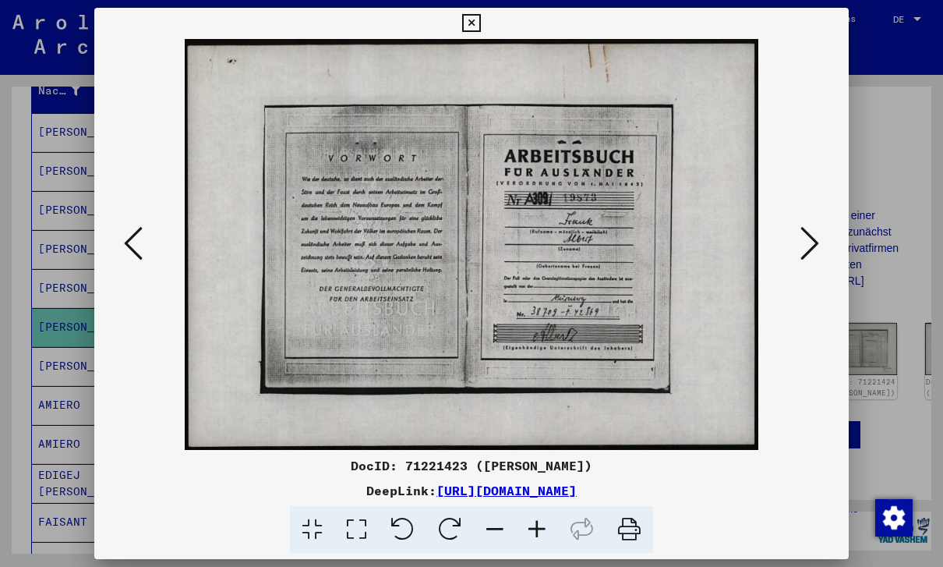
click at [119, 244] on button at bounding box center [133, 244] width 28 height 44
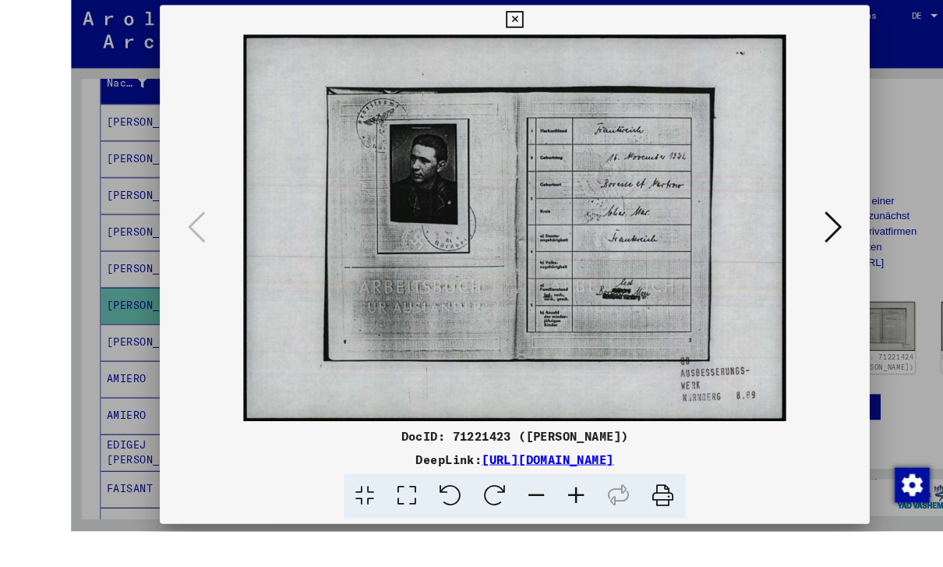
scroll to position [2, 0]
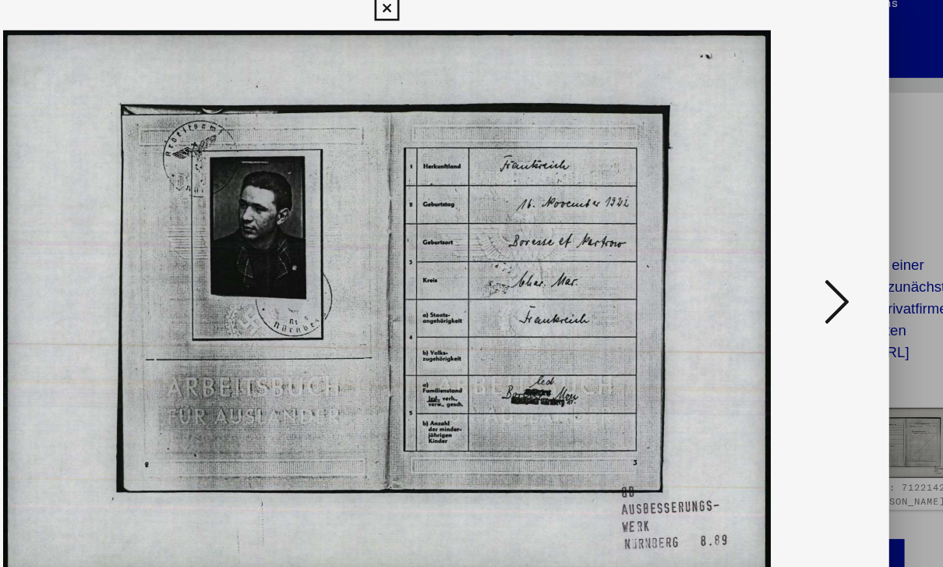
click at [800, 244] on icon at bounding box center [809, 242] width 19 height 37
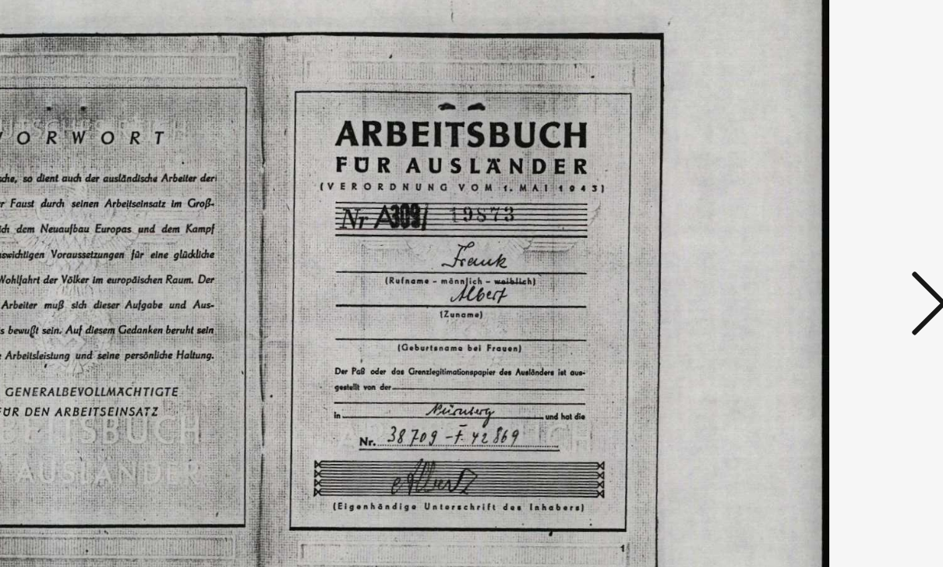
click at [796, 222] on button at bounding box center [810, 244] width 28 height 44
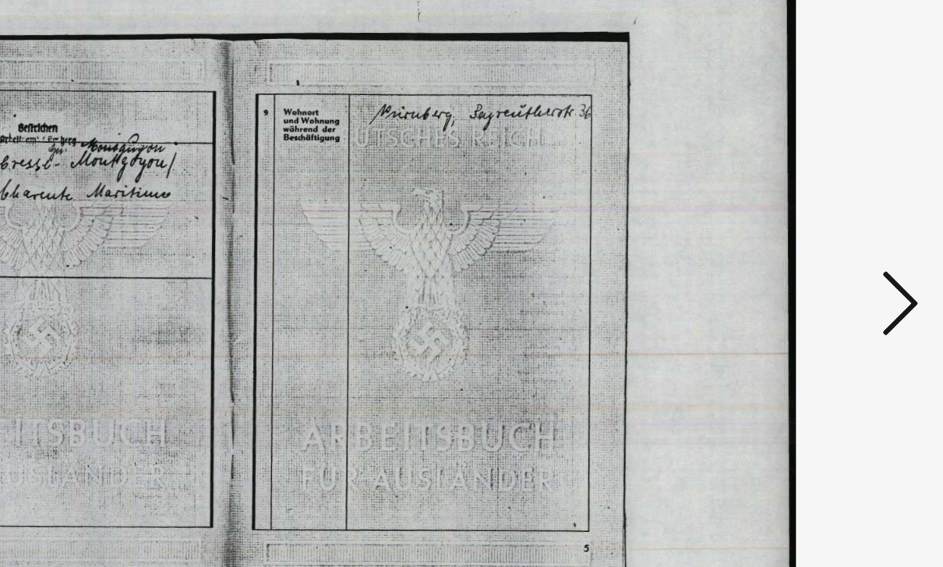
click at [800, 224] on icon at bounding box center [809, 242] width 19 height 37
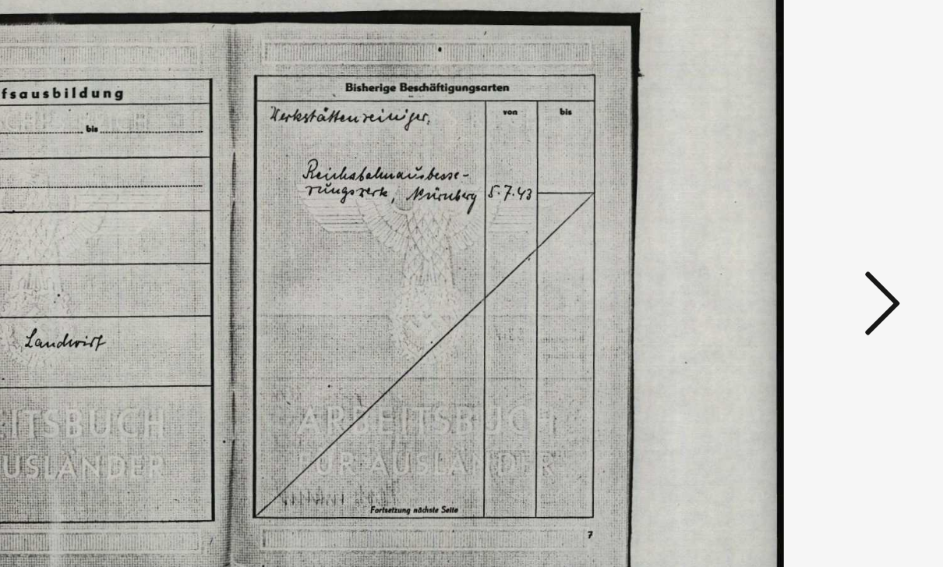
click at [796, 222] on button at bounding box center [810, 244] width 28 height 44
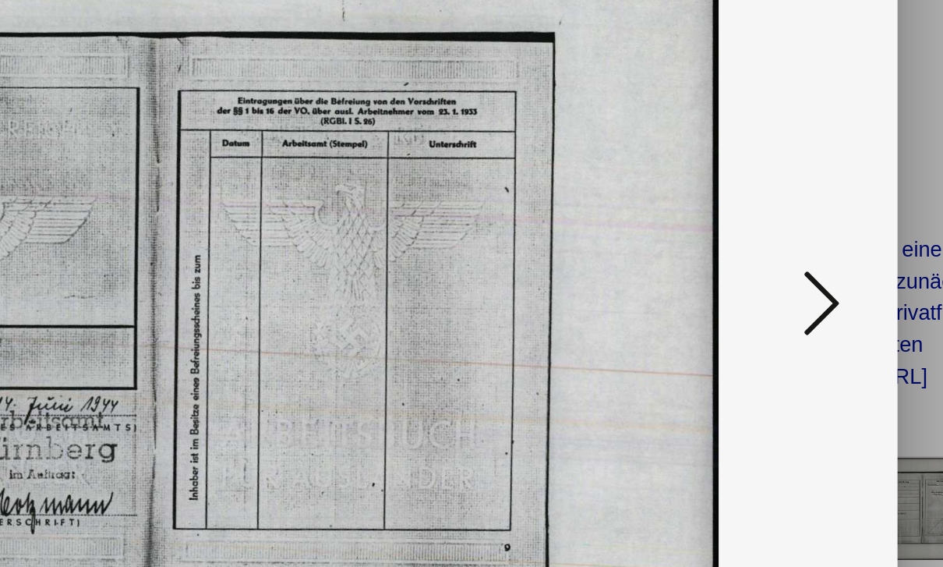
click at [800, 224] on icon at bounding box center [809, 242] width 19 height 37
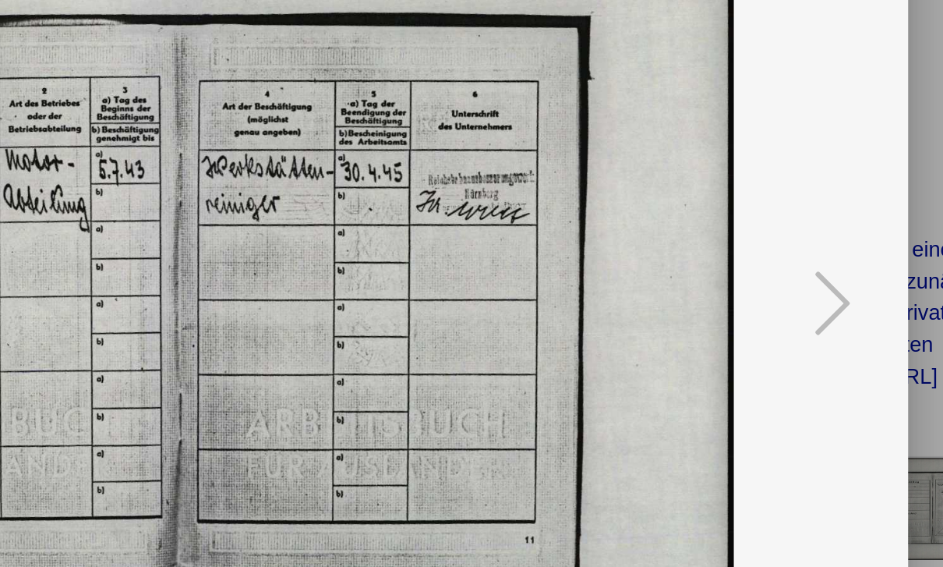
click at [442, 173] on div at bounding box center [471, 244] width 754 height 411
